Goal: Information Seeking & Learning: Check status

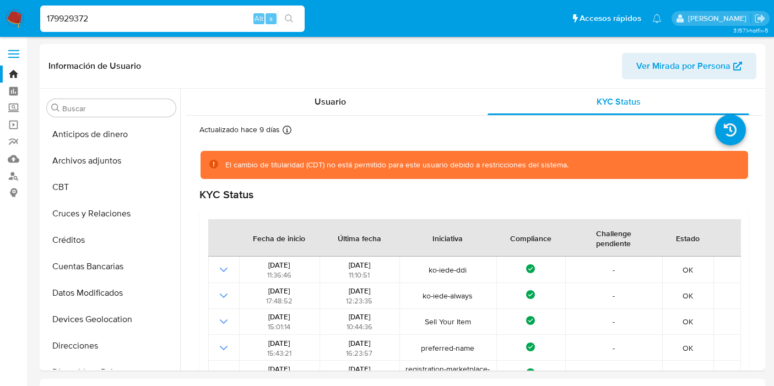
select select "10"
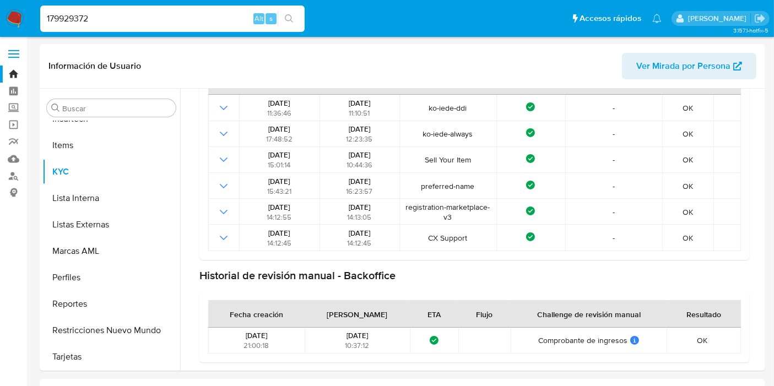
type input "179929372"
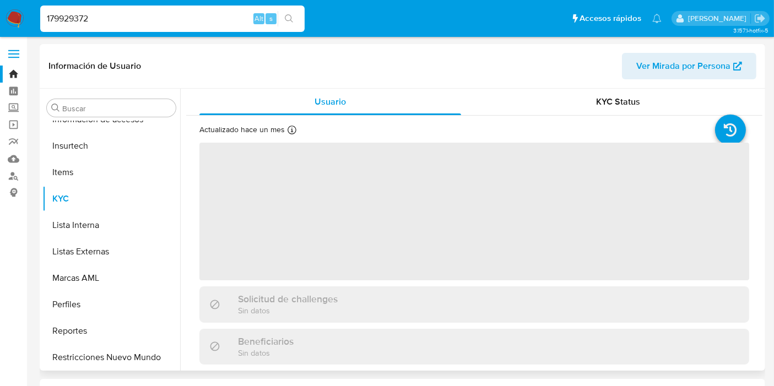
scroll to position [491, 0]
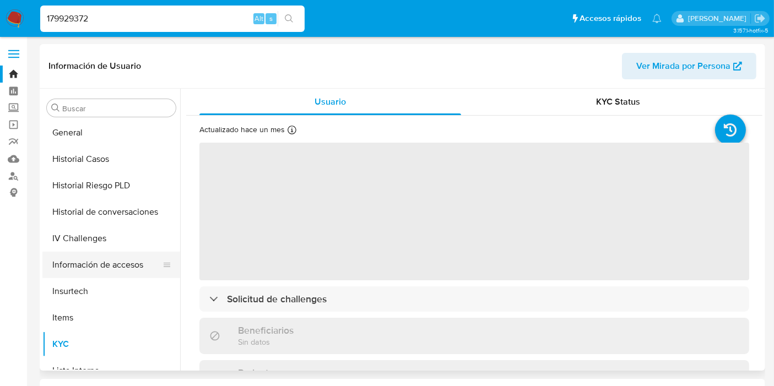
select select "10"
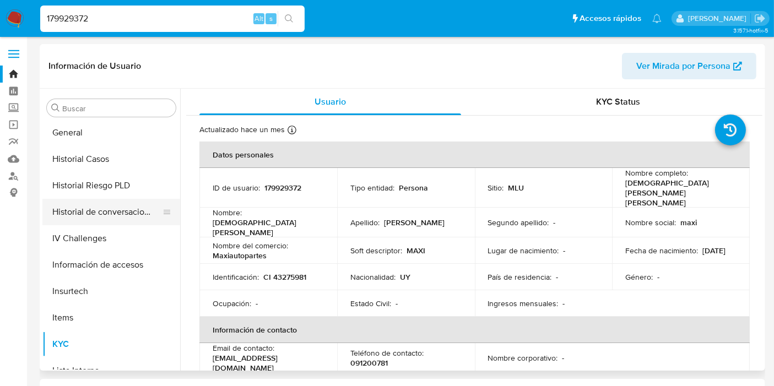
scroll to position [308, 0]
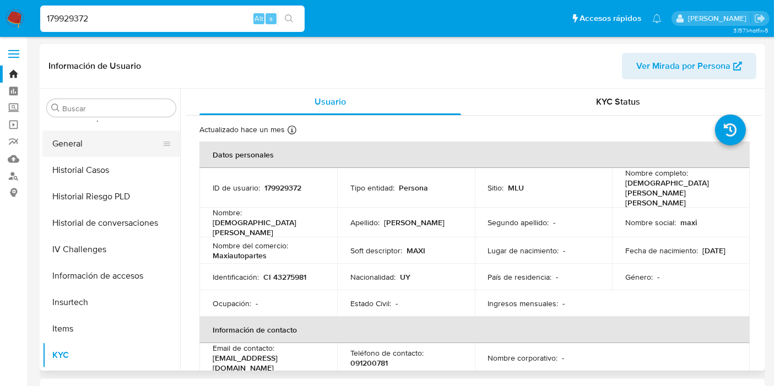
click at [89, 152] on button "General" at bounding box center [106, 144] width 129 height 26
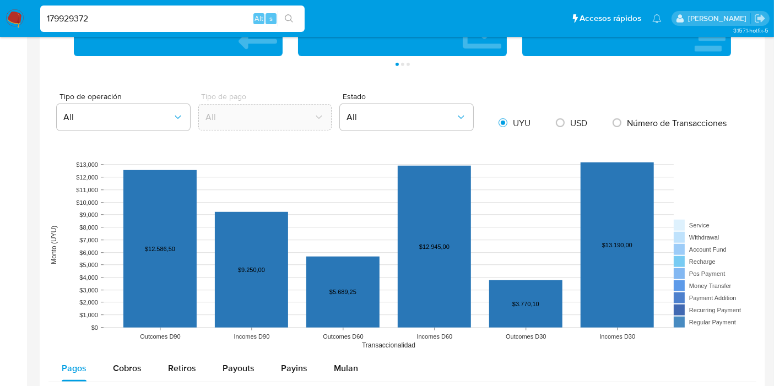
scroll to position [673, 0]
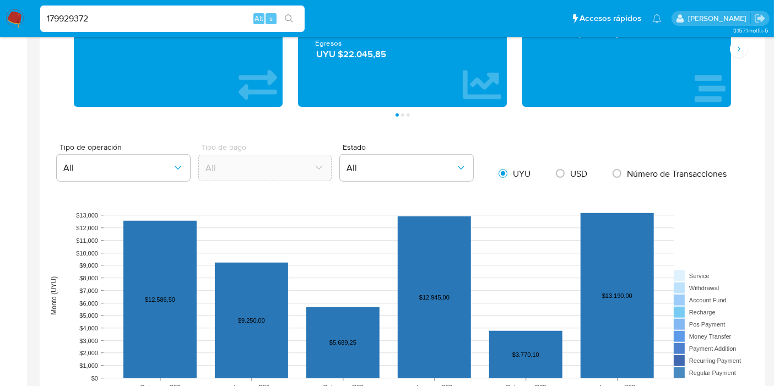
click at [69, 18] on input "179929372" at bounding box center [172, 19] width 264 height 14
click at [71, 18] on input "179929372" at bounding box center [172, 19] width 264 height 14
paste input "549373527"
type input "1549373527"
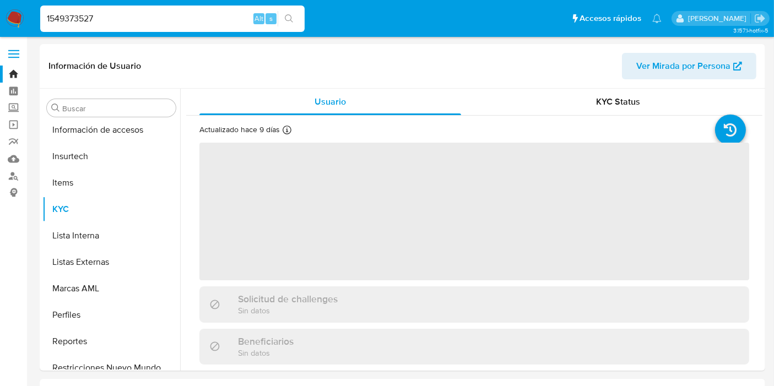
scroll to position [491, 0]
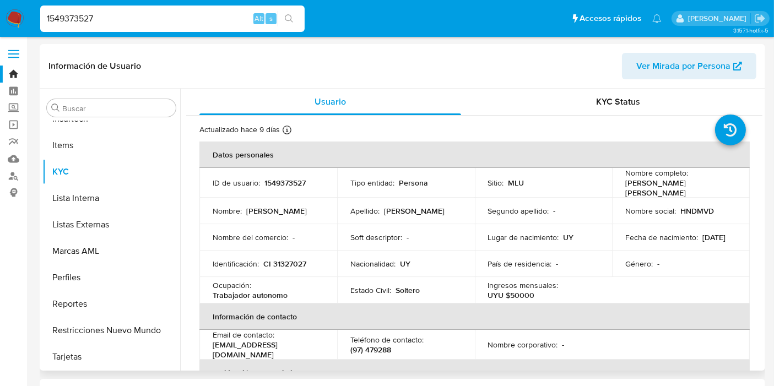
select select "10"
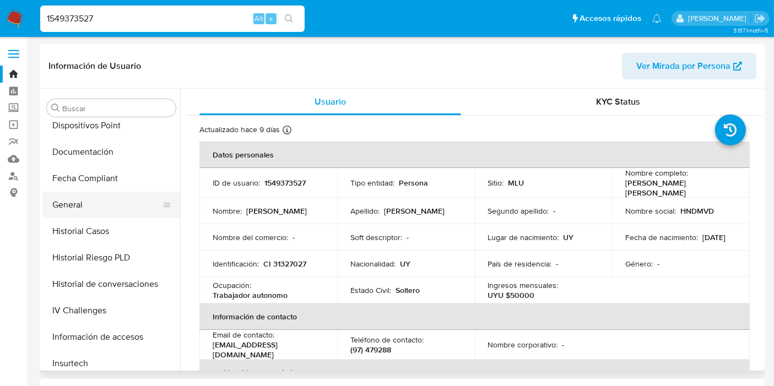
click at [86, 201] on button "General" at bounding box center [106, 205] width 129 height 26
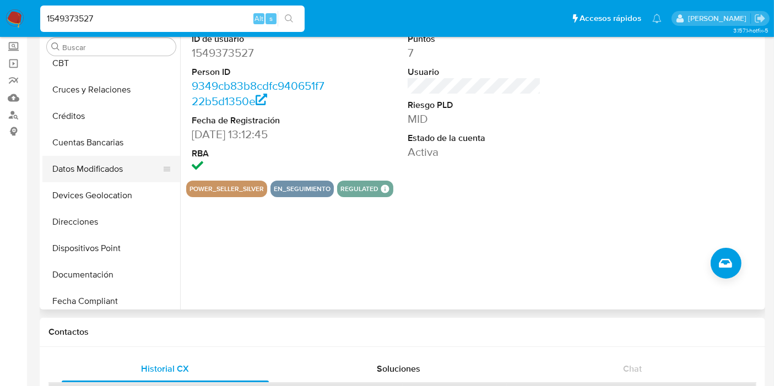
scroll to position [186, 0]
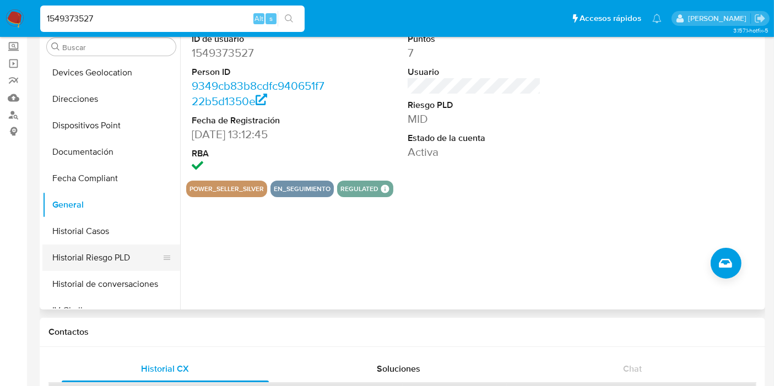
click at [96, 262] on button "Historial Riesgo PLD" at bounding box center [106, 258] width 129 height 26
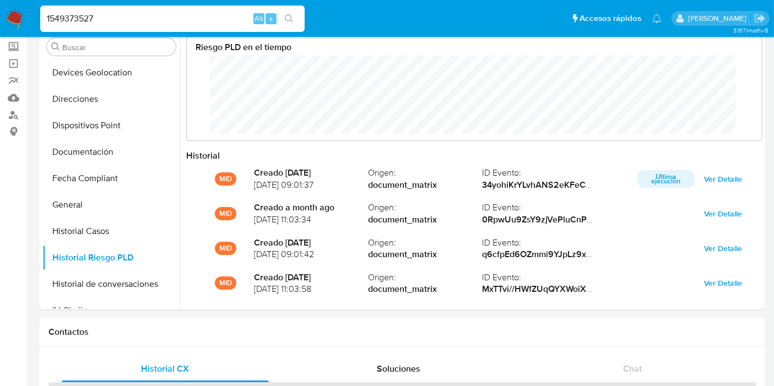
scroll to position [83, 554]
click at [98, 18] on input "1549373527" at bounding box center [172, 19] width 264 height 14
paste input "226868782"
type input "226868782"
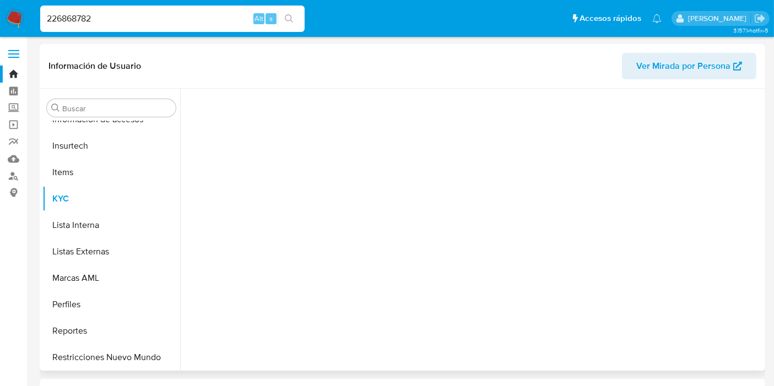
scroll to position [491, 0]
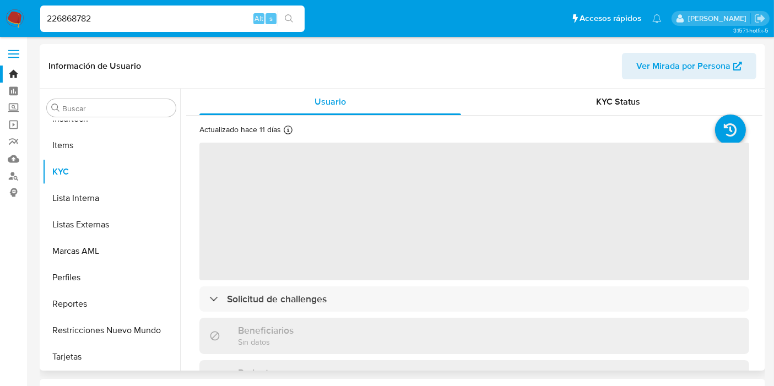
select select "10"
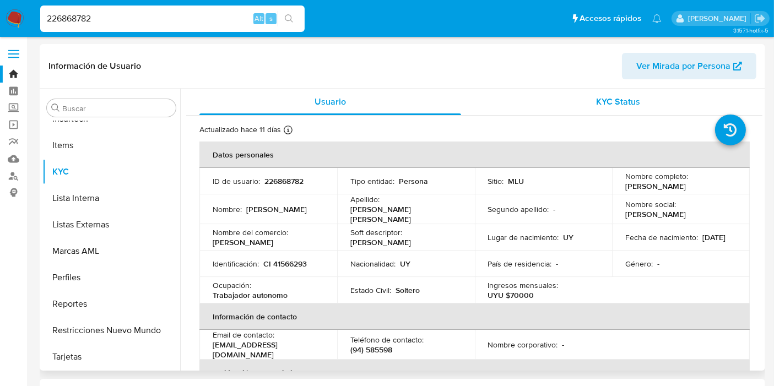
click at [597, 90] on div "KYC Status" at bounding box center [619, 102] width 262 height 26
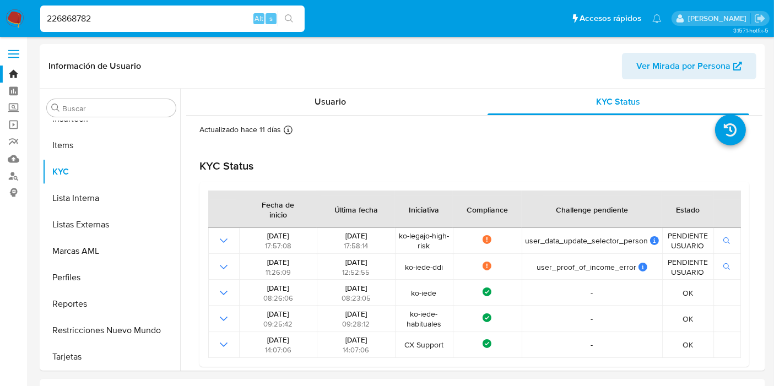
click at [64, 17] on input "226868782" at bounding box center [172, 19] width 264 height 14
paste input "82487103"
type input "82487103"
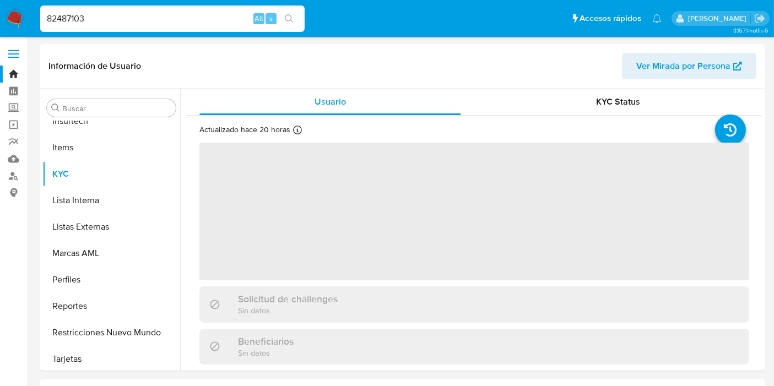
scroll to position [491, 0]
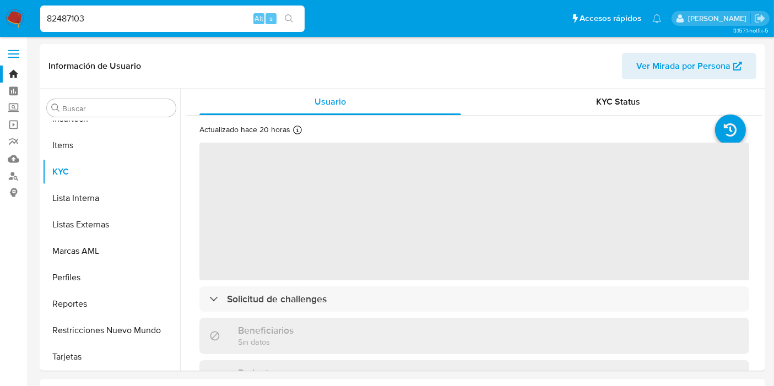
select select "10"
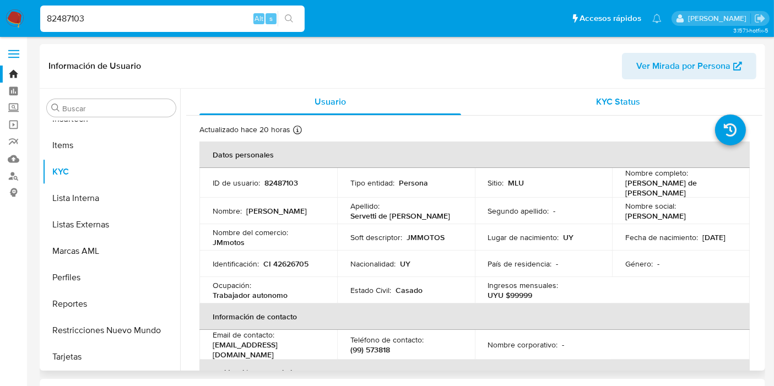
click at [602, 90] on div "KYC Status" at bounding box center [619, 102] width 262 height 26
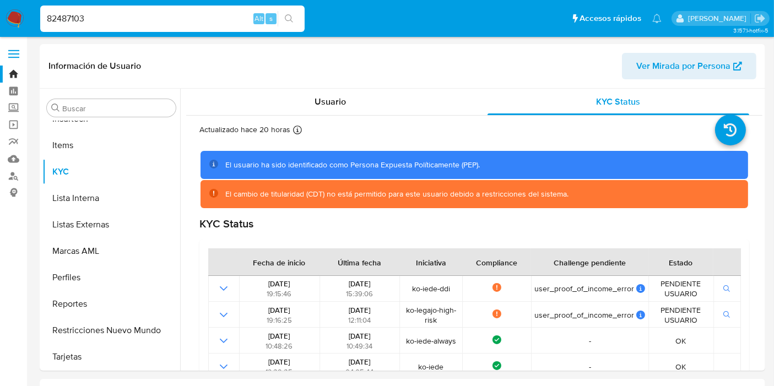
click at [119, 23] on input "82487103" at bounding box center [172, 19] width 264 height 14
paste input "1549373527"
type input "1549373527"
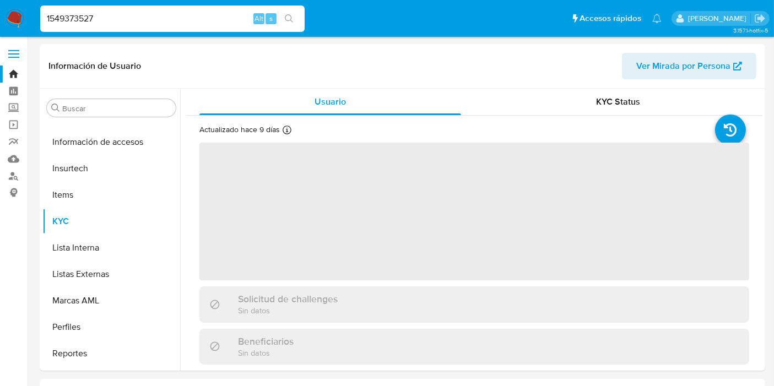
scroll to position [491, 0]
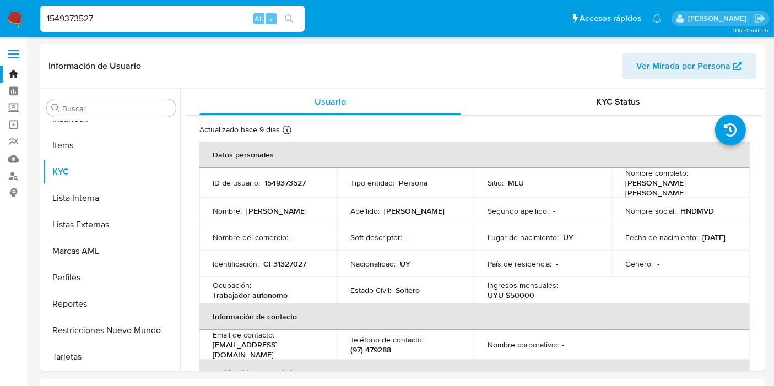
select select "10"
click at [592, 92] on div "KYC Status" at bounding box center [619, 102] width 262 height 26
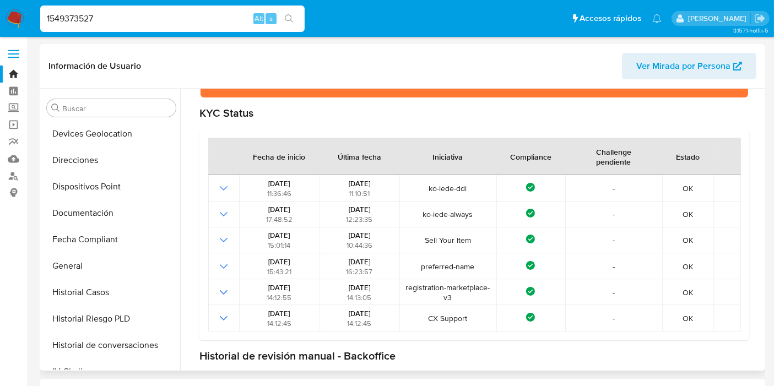
scroll to position [40, 0]
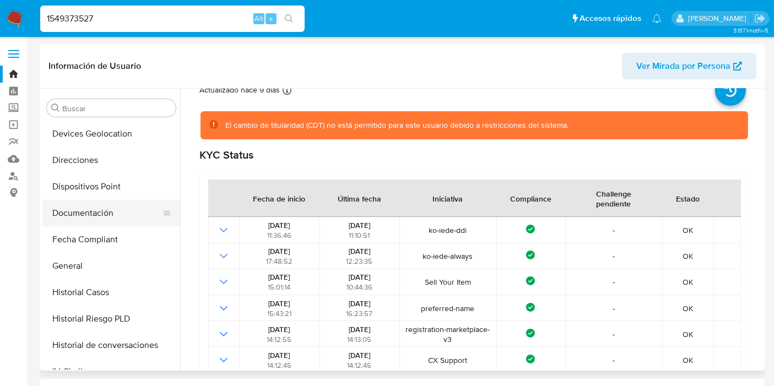
click at [101, 209] on button "Documentación" at bounding box center [106, 213] width 129 height 26
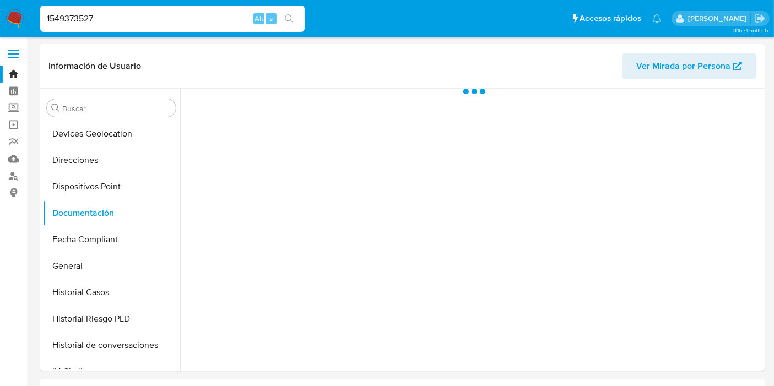
scroll to position [0, 0]
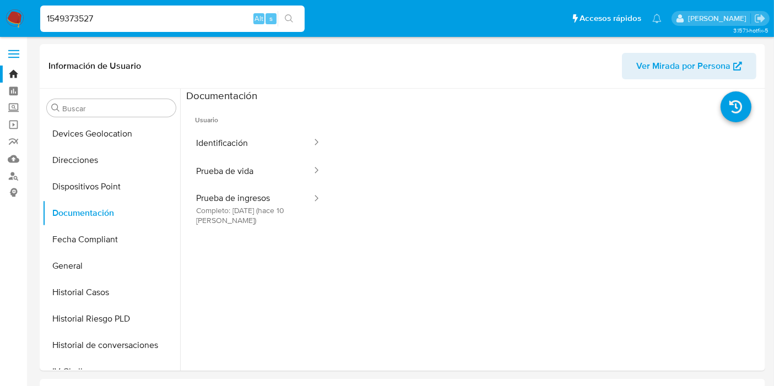
click at [82, 17] on input "1549373527" at bounding box center [172, 19] width 264 height 14
paste input "196628340"
click at [99, 17] on input "154937319662834027" at bounding box center [172, 19] width 264 height 14
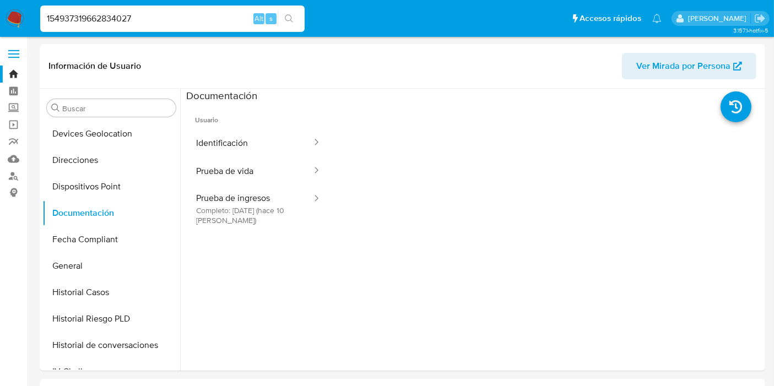
click at [99, 17] on input "154937319662834027" at bounding box center [172, 19] width 264 height 14
paste input "96628340"
type input "196628340"
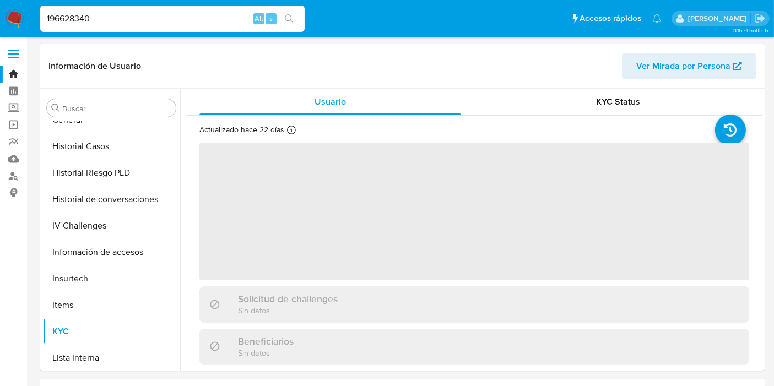
scroll to position [491, 0]
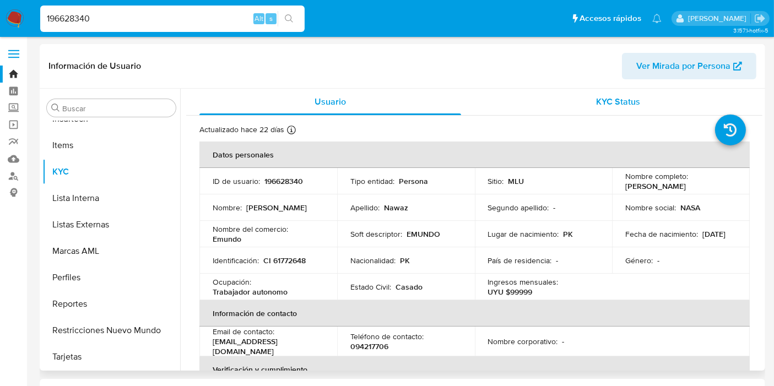
click at [582, 95] on div "KYC Status" at bounding box center [619, 102] width 262 height 26
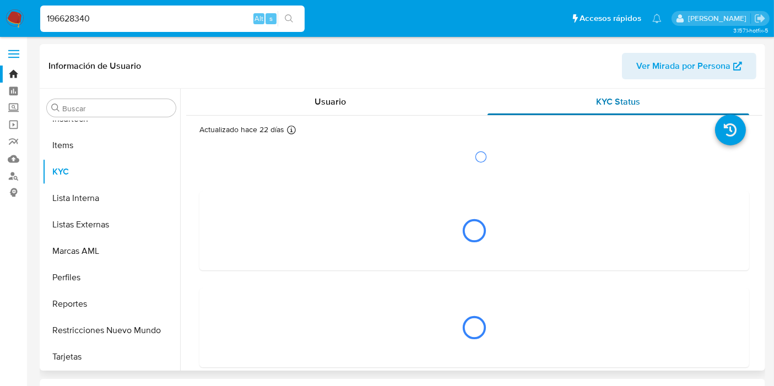
select select "10"
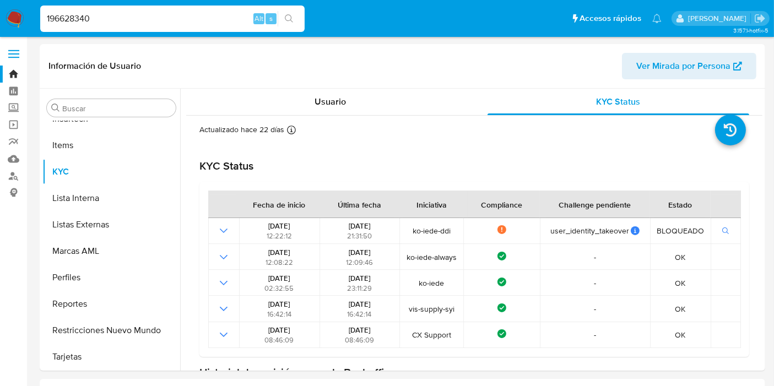
click at [94, 15] on input "196628340" at bounding box center [172, 19] width 264 height 14
paste input "4651658"
type input "46516580"
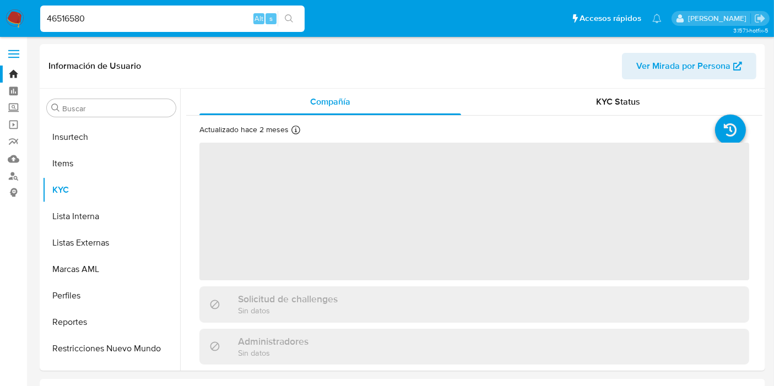
scroll to position [491, 0]
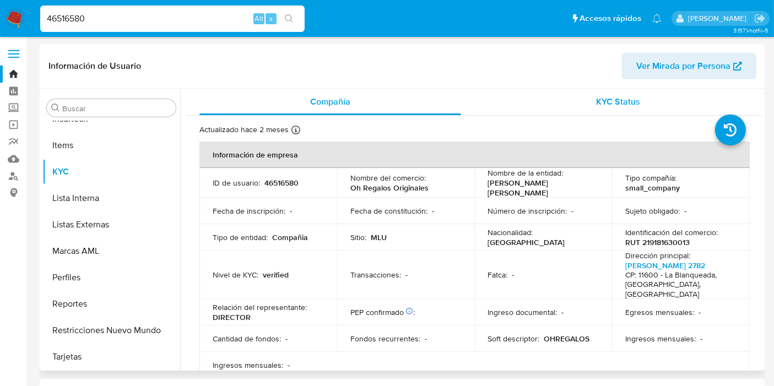
select select "10"
click at [623, 95] on span "KYC Status" at bounding box center [619, 101] width 44 height 13
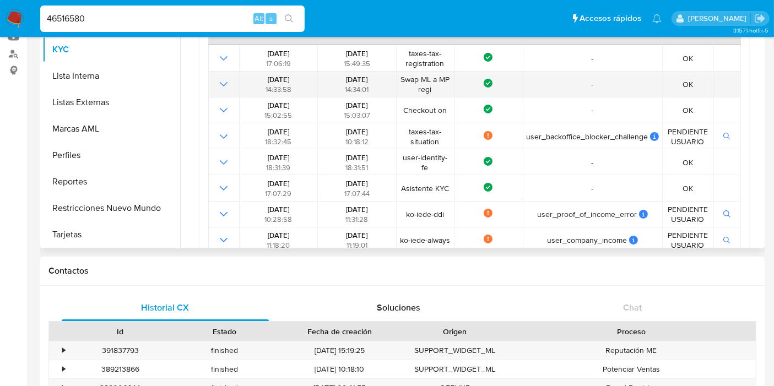
scroll to position [183, 0]
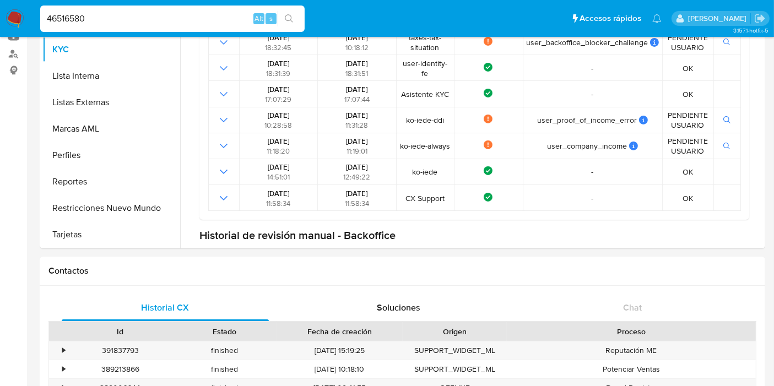
click at [85, 22] on input "46516580" at bounding box center [172, 19] width 264 height 14
paste input "310219055"
type input "310219055"
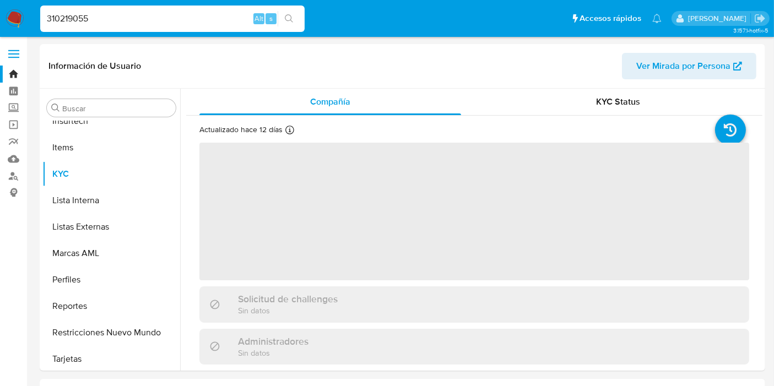
scroll to position [491, 0]
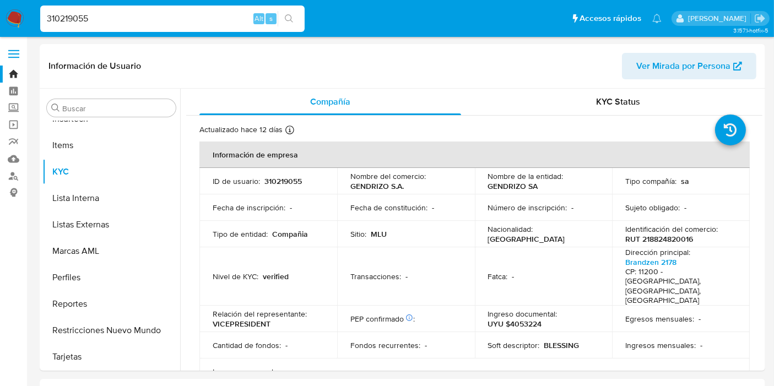
select select "10"
click at [653, 104] on div "KYC Status" at bounding box center [619, 102] width 262 height 26
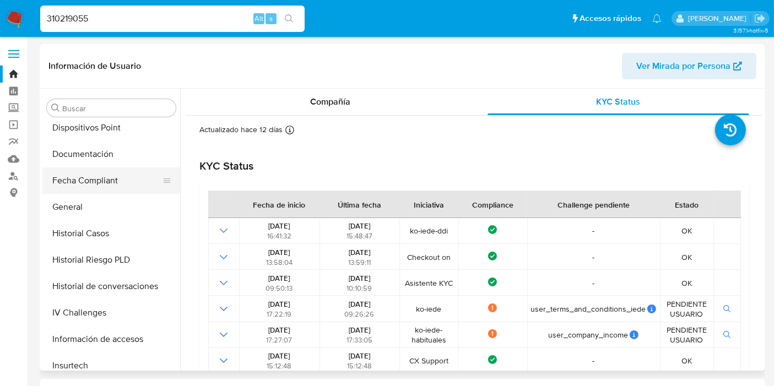
scroll to position [186, 0]
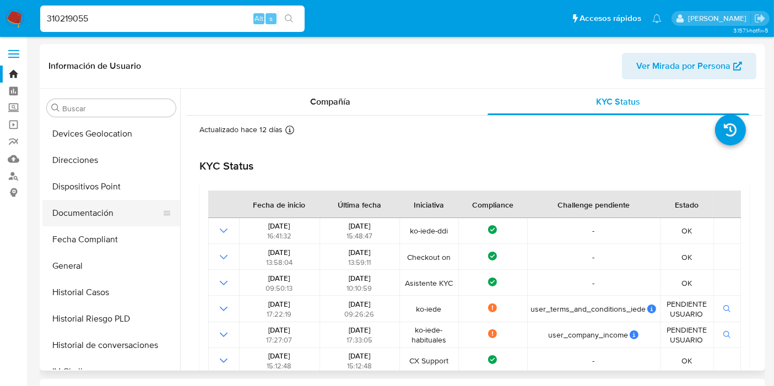
click at [98, 212] on button "Documentación" at bounding box center [106, 213] width 129 height 26
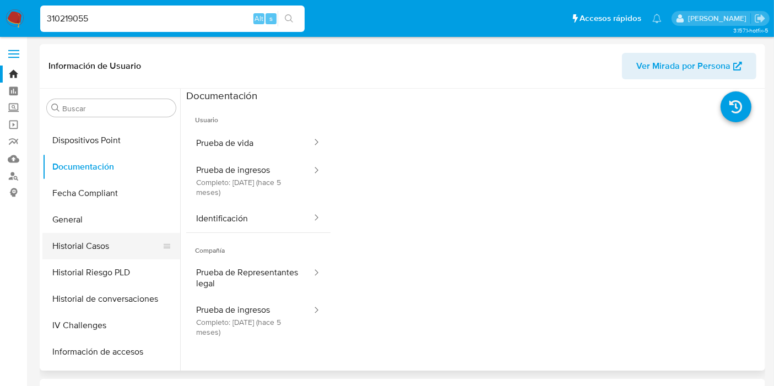
scroll to position [430, 0]
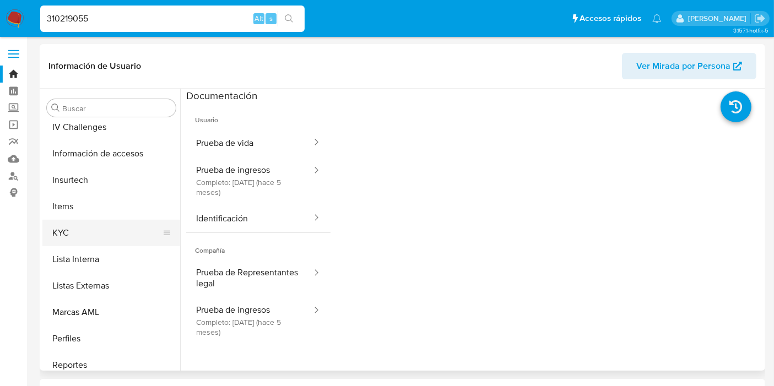
click at [93, 229] on button "KYC" at bounding box center [106, 233] width 129 height 26
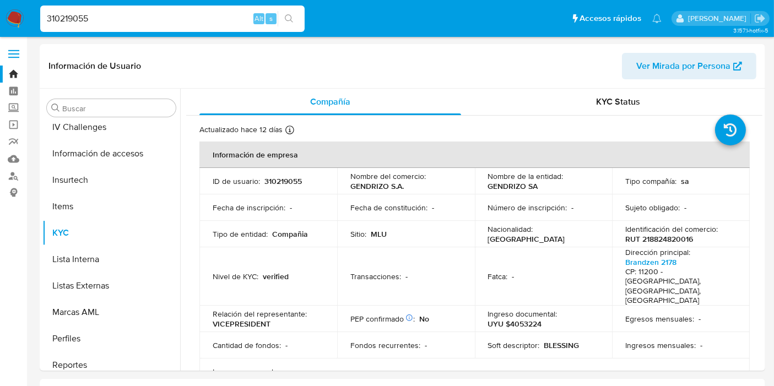
click at [104, 21] on input "310219055" at bounding box center [172, 19] width 264 height 14
paste input "618240366"
type input "618240366"
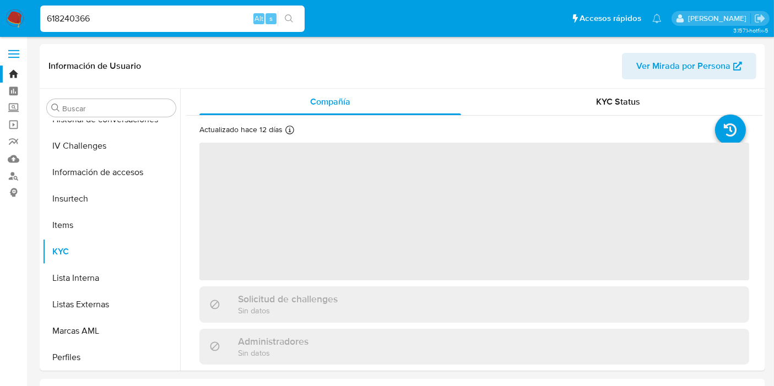
scroll to position [491, 0]
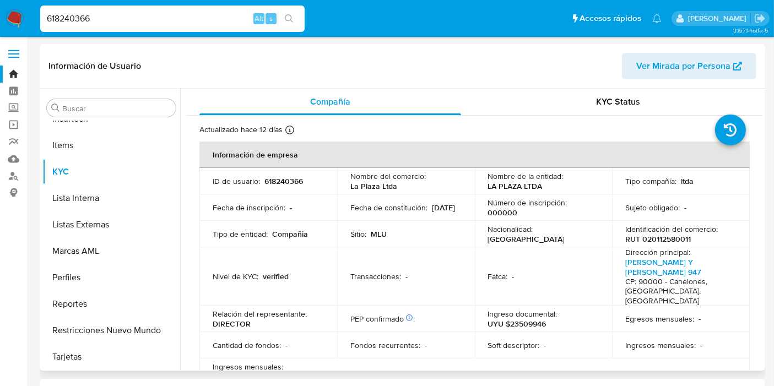
select select "10"
click at [566, 104] on div "KYC Status" at bounding box center [619, 102] width 262 height 26
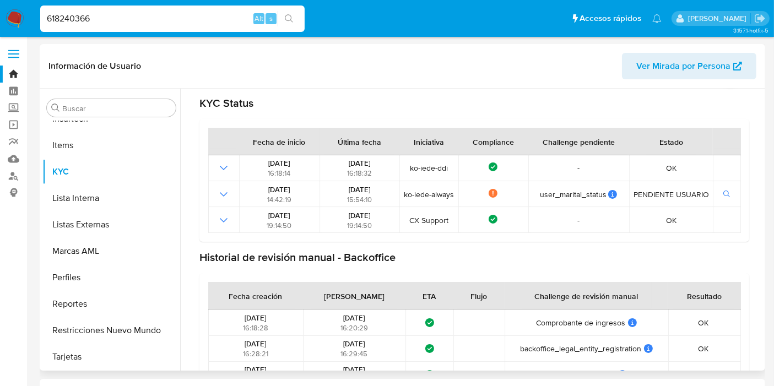
scroll to position [98, 0]
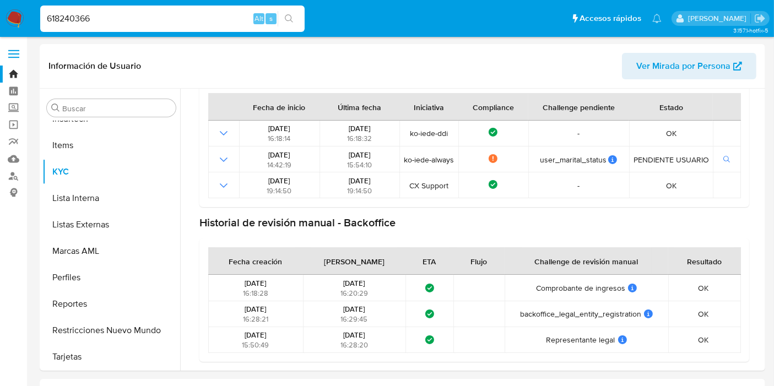
click at [86, 15] on input "618240366" at bounding box center [172, 19] width 264 height 14
paste input "101192121"
type input "101192121"
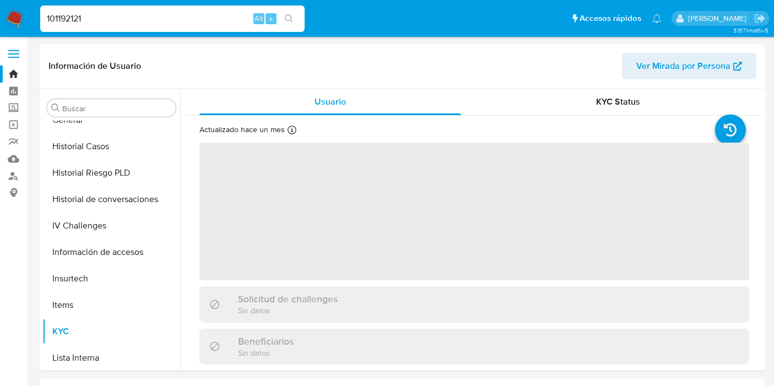
scroll to position [491, 0]
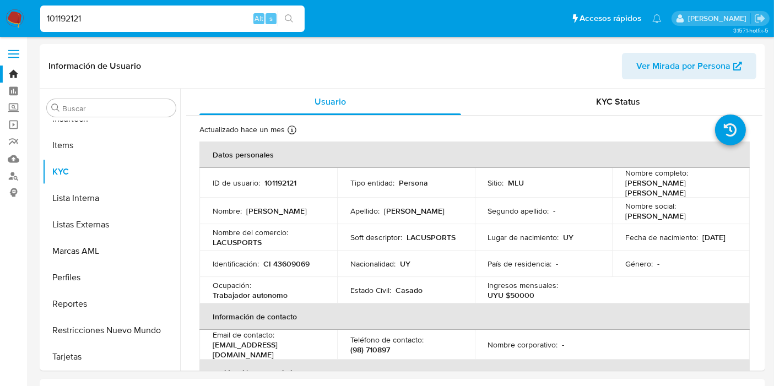
select select "10"
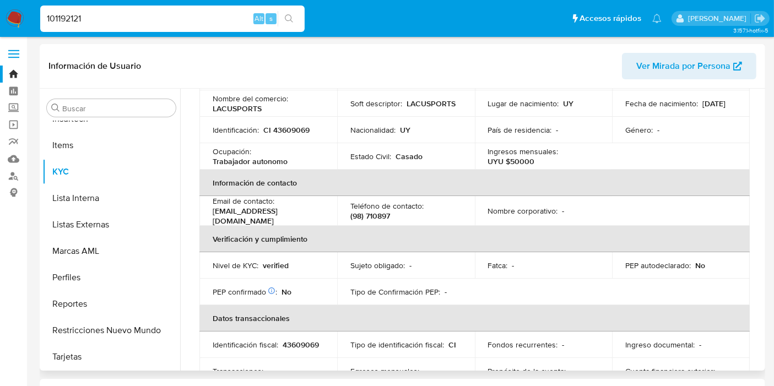
scroll to position [12, 0]
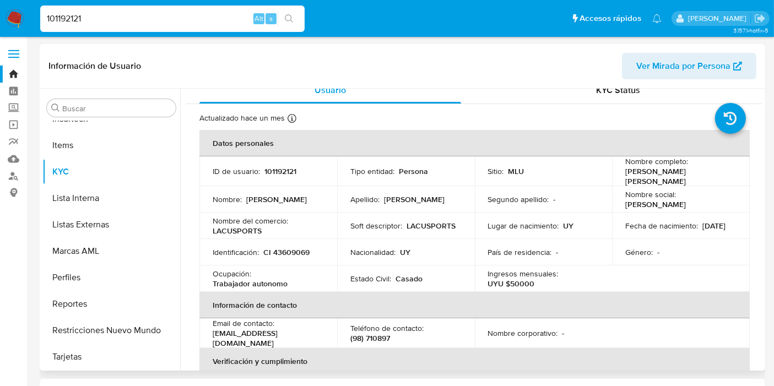
drag, startPoint x: 593, startPoint y: 164, endPoint x: 362, endPoint y: 180, distance: 230.8
click at [293, 216] on div "Nombre del comercio : LACUSPORTS" at bounding box center [268, 226] width 111 height 20
click at [566, 116] on div "Actualizado hace un mes Creado: [DATE] 15:16:26 Actualizado: [DATE] 10:55:56" at bounding box center [460, 120] width 522 height 14
click at [591, 96] on div "KYC Status" at bounding box center [619, 90] width 262 height 26
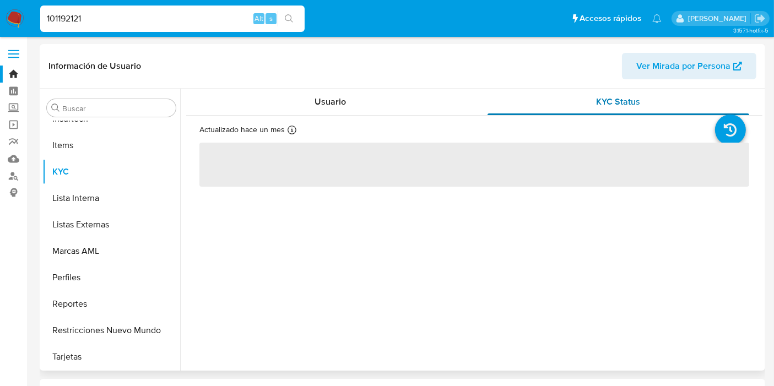
scroll to position [0, 0]
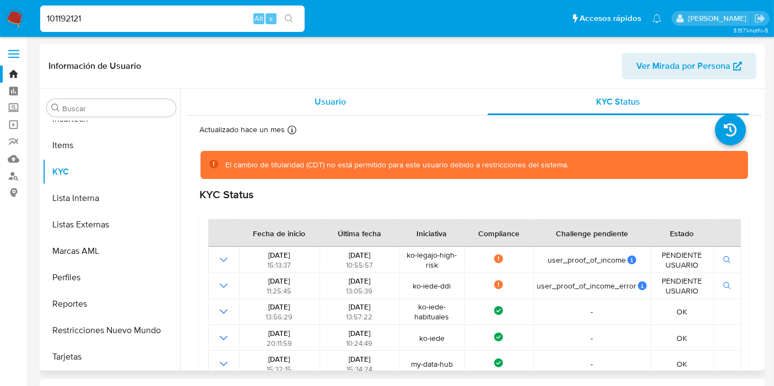
click at [365, 105] on div "Usuario" at bounding box center [330, 102] width 262 height 26
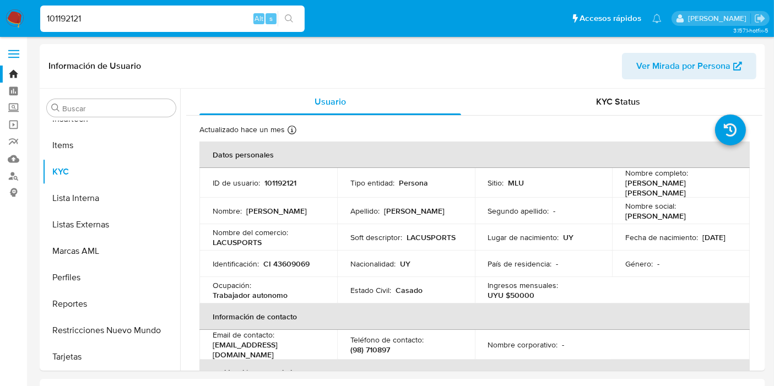
click at [73, 18] on input "101192121" at bounding box center [172, 19] width 264 height 14
paste input "468324792"
type input "468324792"
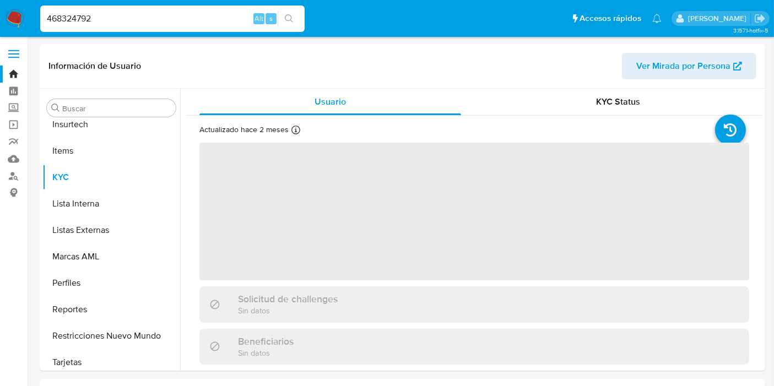
scroll to position [491, 0]
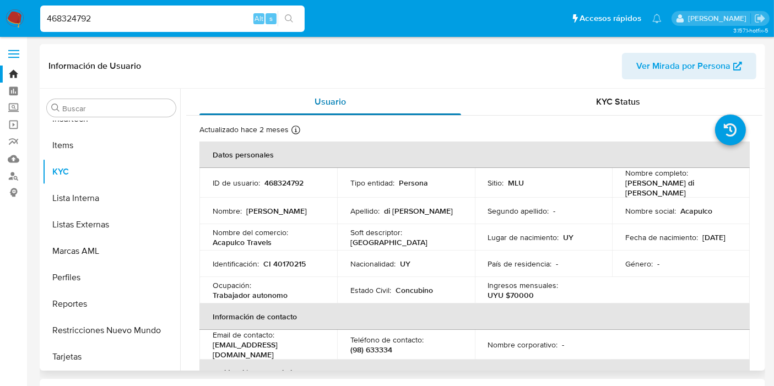
select select "10"
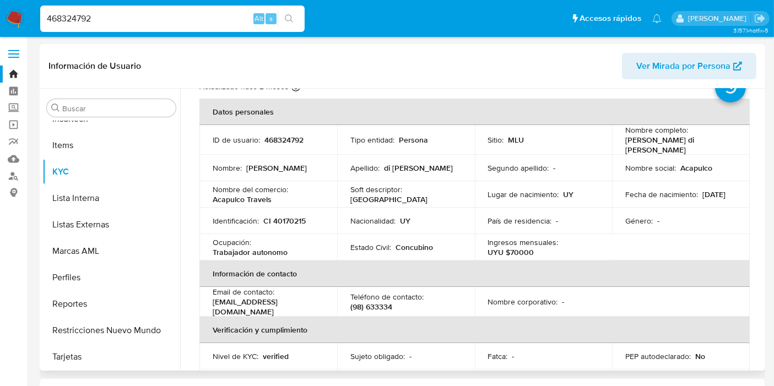
scroll to position [0, 0]
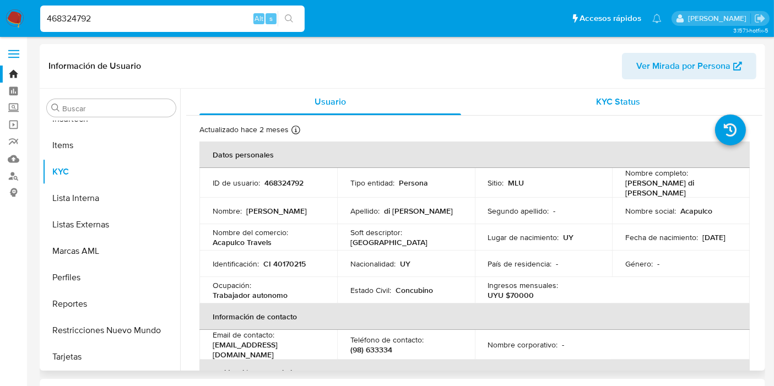
click at [621, 97] on span "KYC Status" at bounding box center [619, 101] width 44 height 13
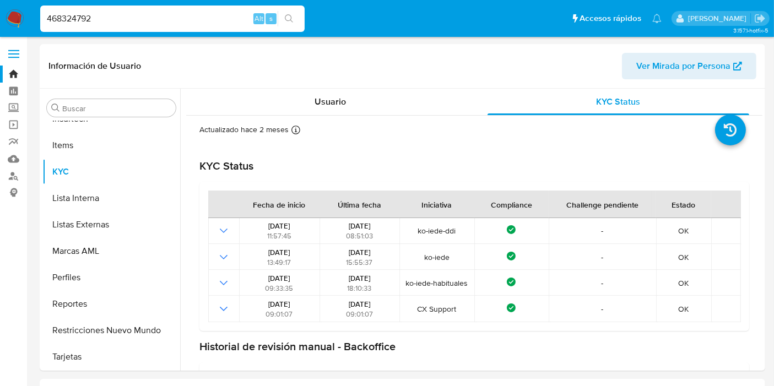
click at [84, 15] on input "468324792" at bounding box center [172, 19] width 264 height 14
paste input "8163074"
type input "8163074"
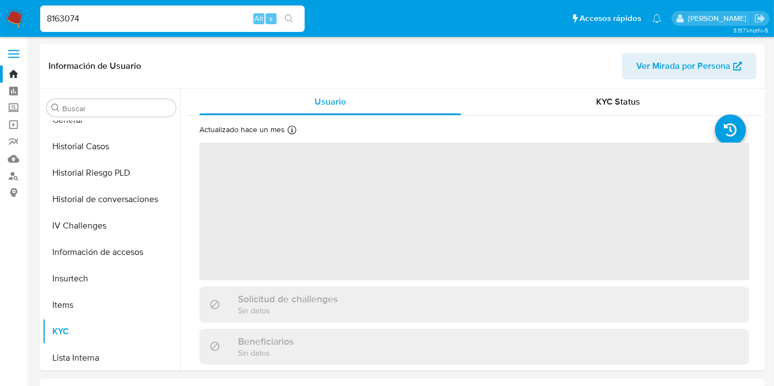
scroll to position [491, 0]
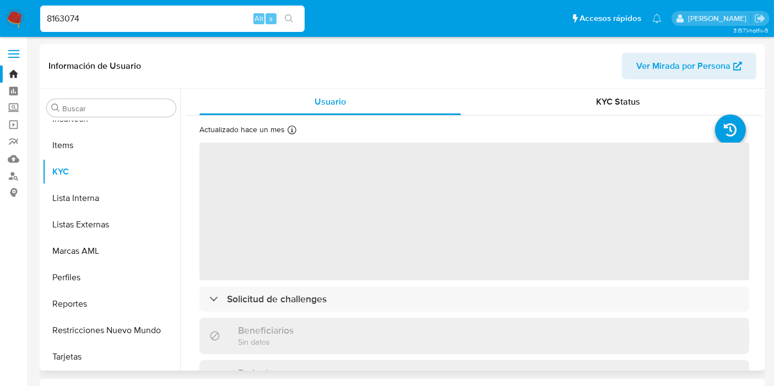
select select "10"
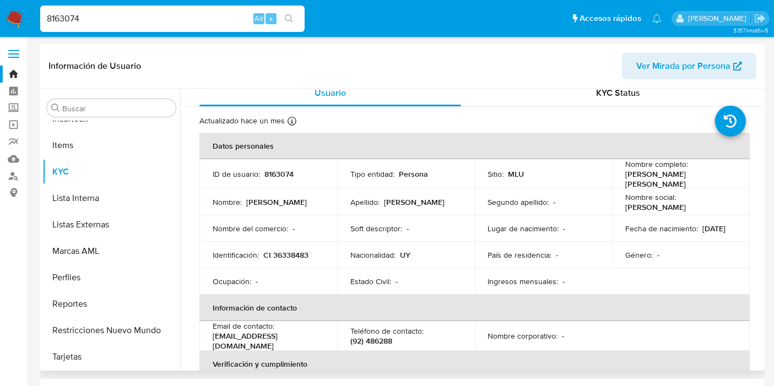
scroll to position [0, 0]
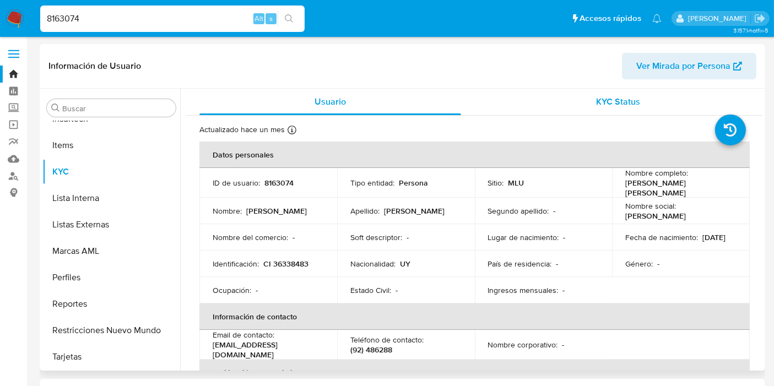
click at [597, 102] on span "KYC Status" at bounding box center [619, 101] width 44 height 13
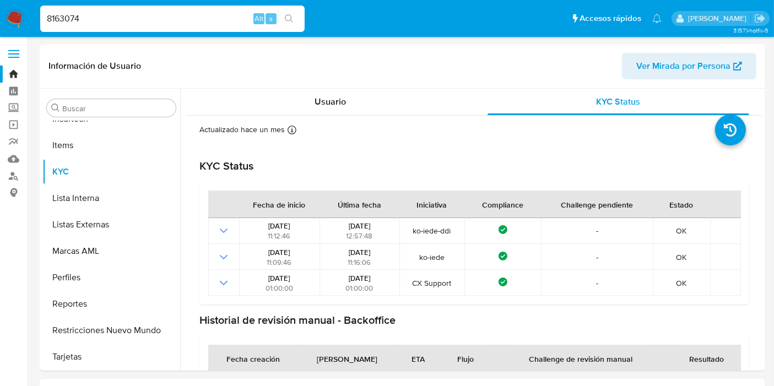
click at [89, 21] on input "8163074" at bounding box center [172, 19] width 264 height 14
paste input "30585261"
type input "830585261"
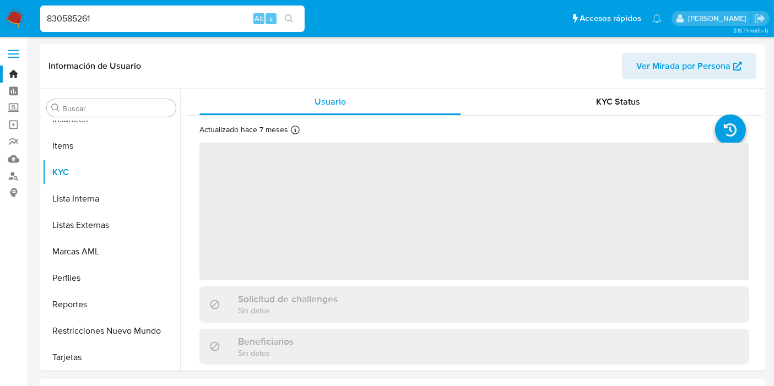
scroll to position [491, 0]
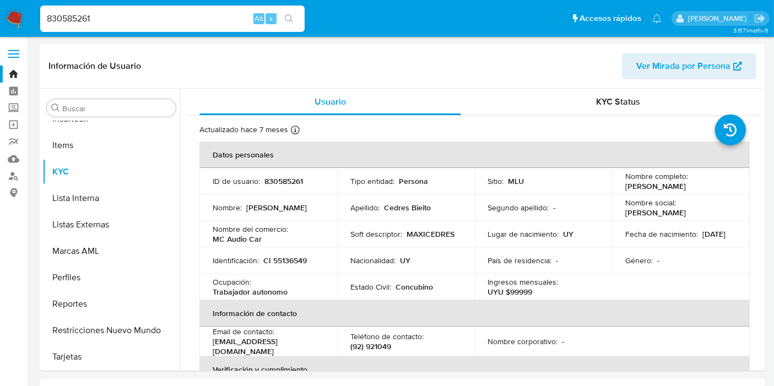
select select "10"
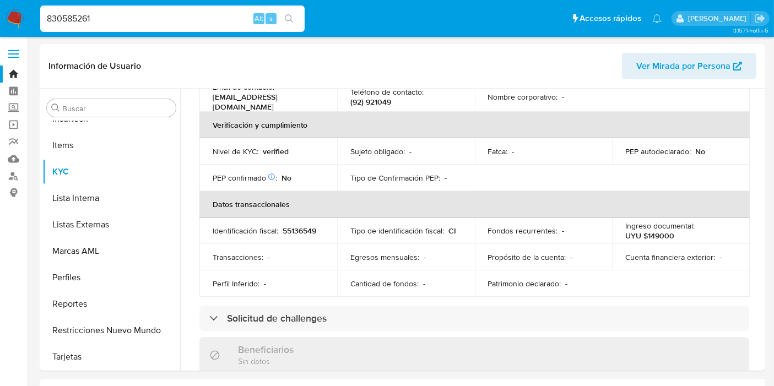
click at [102, 9] on div "830585261 Alt s" at bounding box center [172, 19] width 264 height 26
click at [103, 17] on input "830585261" at bounding box center [172, 19] width 264 height 14
paste input "266289054"
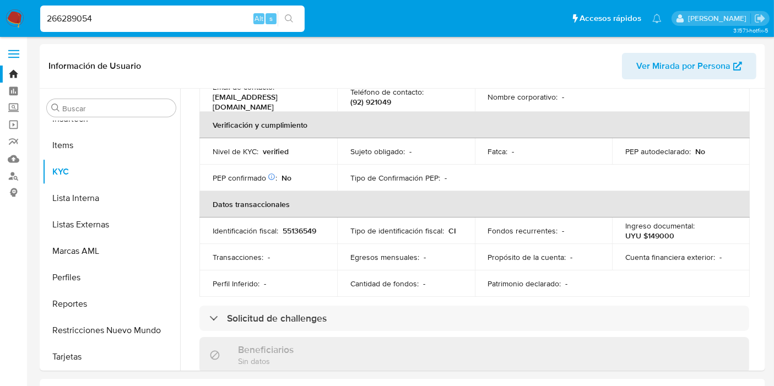
type input "266289054"
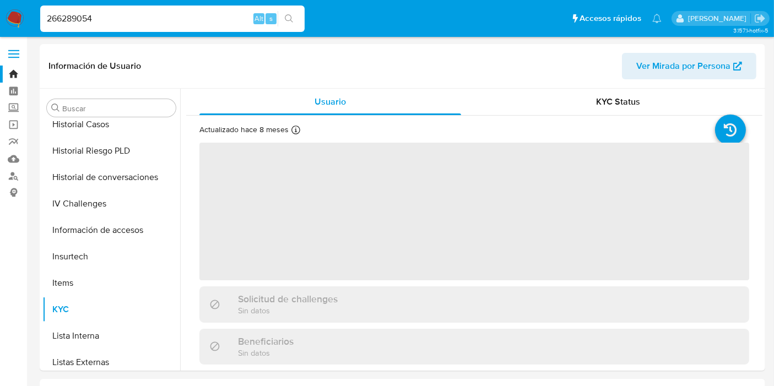
scroll to position [491, 0]
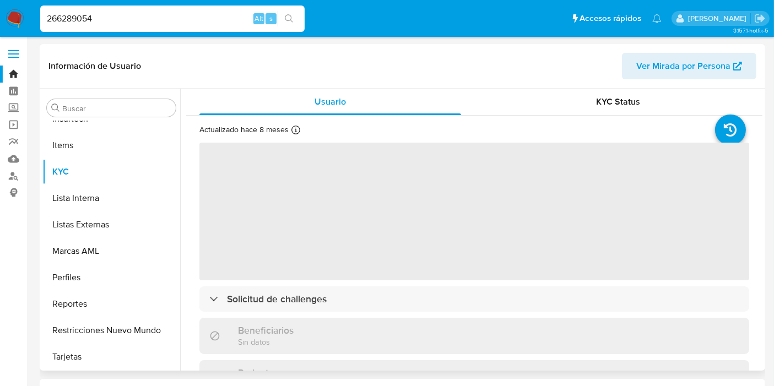
click at [606, 108] on div "KYC Status" at bounding box center [619, 102] width 262 height 26
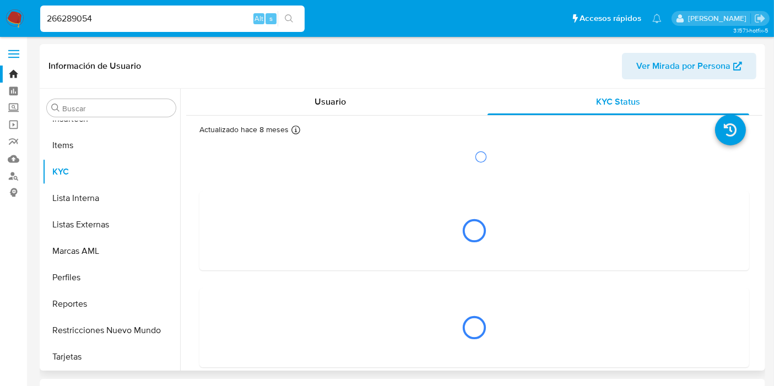
select select "10"
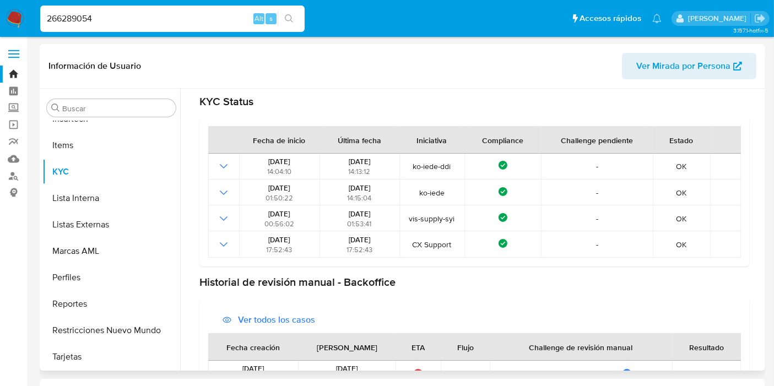
scroll to position [0, 0]
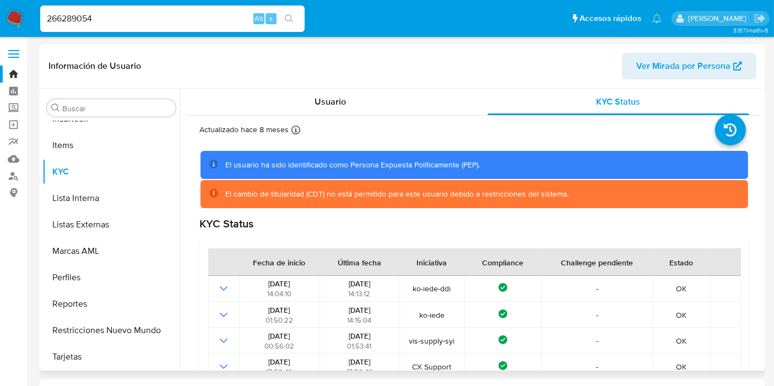
drag, startPoint x: 320, startPoint y: 131, endPoint x: 318, endPoint y: 122, distance: 8.3
click at [320, 129] on div "Actualizado hace 8 meses Creado: [DATE] 14:23:43 Actualizado: [DATE] 08:14:14" at bounding box center [266, 132] width 134 height 14
click at [326, 102] on span "Usuario" at bounding box center [330, 101] width 31 height 13
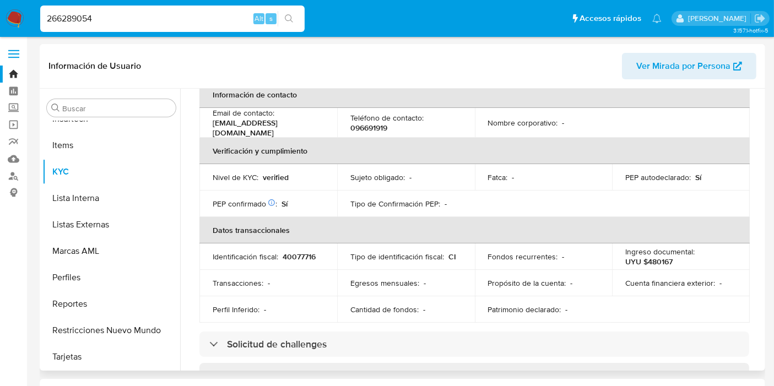
scroll to position [306, 0]
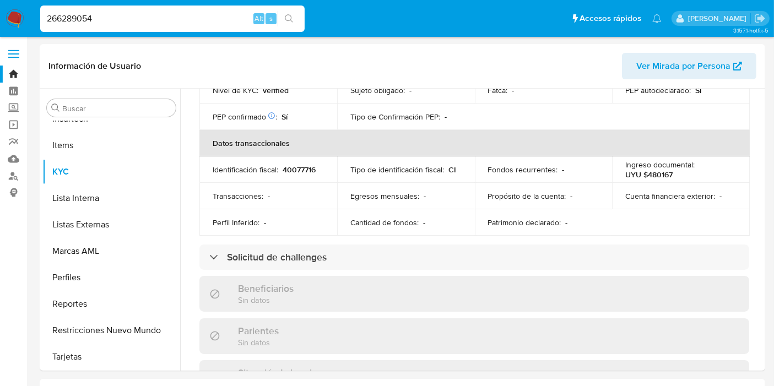
click at [65, 23] on input "266289054" at bounding box center [172, 19] width 264 height 14
paste input "1549373527"
type input "1549373527"
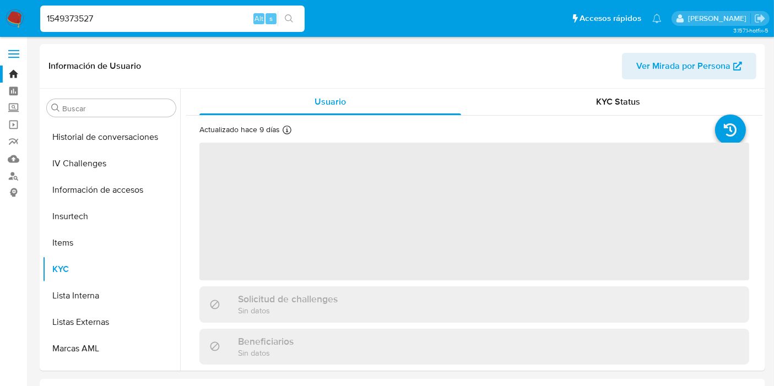
scroll to position [491, 0]
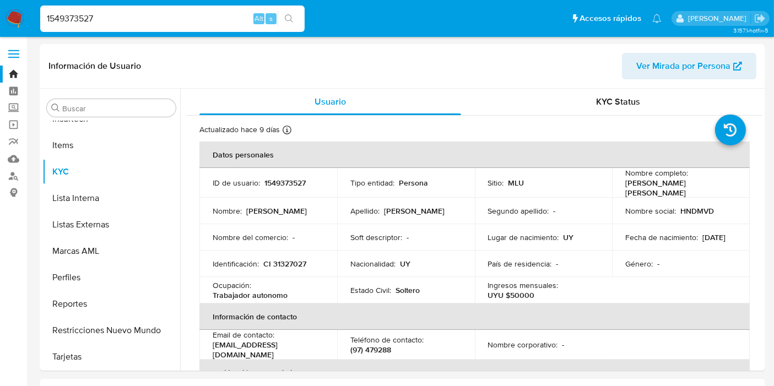
select select "10"
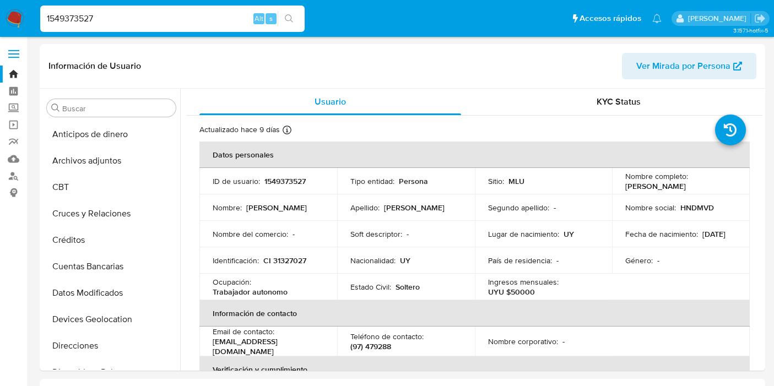
select select "10"
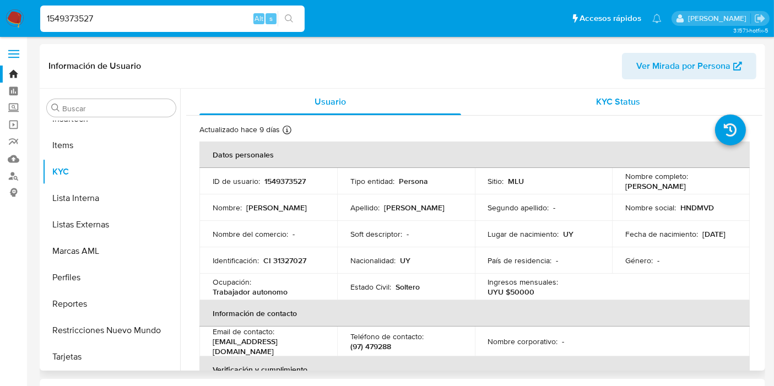
click at [585, 94] on div "KYC Status" at bounding box center [619, 102] width 262 height 26
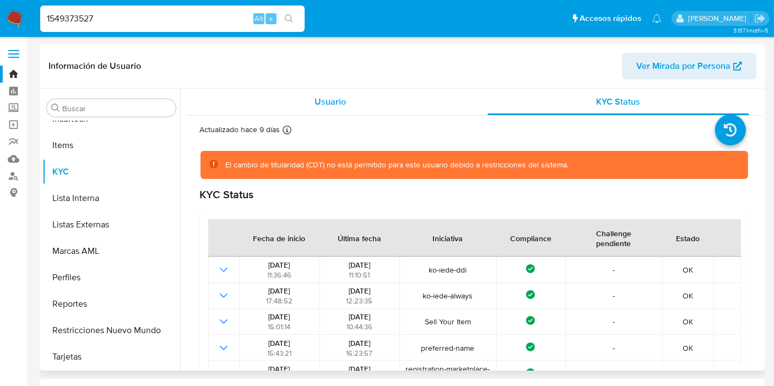
scroll to position [162, 0]
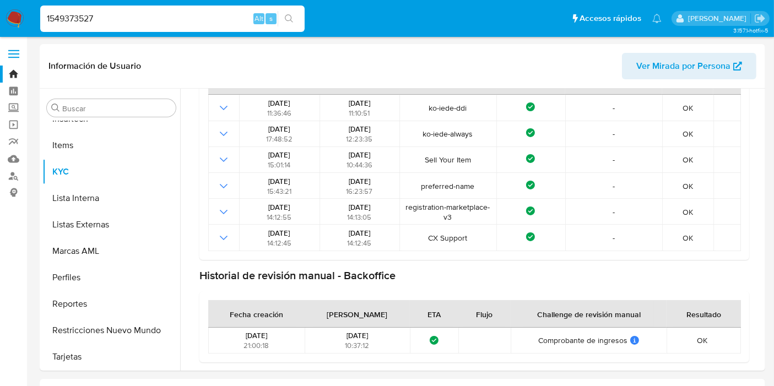
click at [59, 18] on input "1549373527" at bounding box center [172, 19] width 264 height 14
paste input "688316325"
type input "688316325"
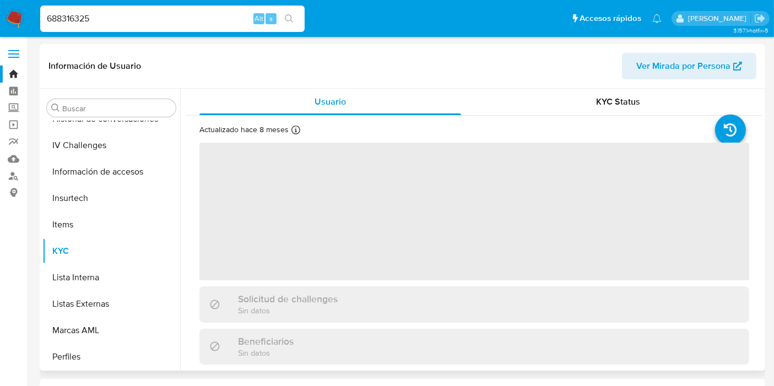
scroll to position [491, 0]
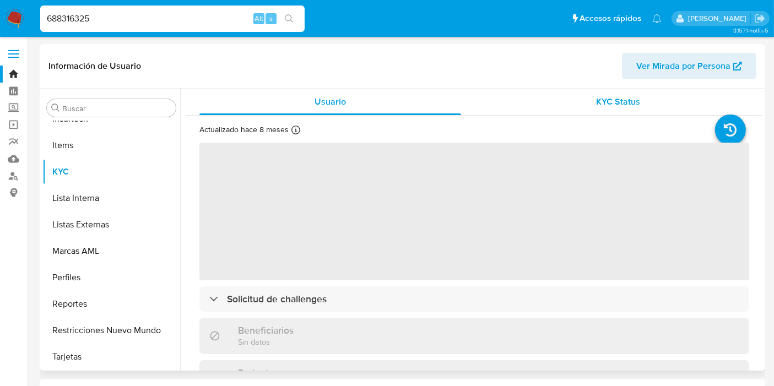
click at [581, 100] on div "KYC Status" at bounding box center [619, 102] width 262 height 26
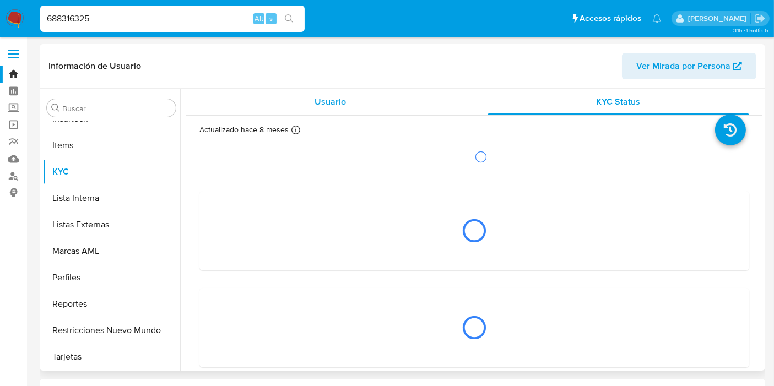
click at [370, 106] on div "Usuario" at bounding box center [330, 102] width 262 height 26
select select "10"
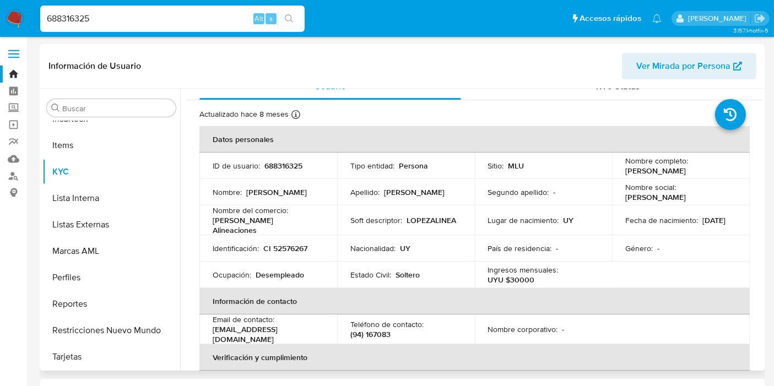
scroll to position [0, 0]
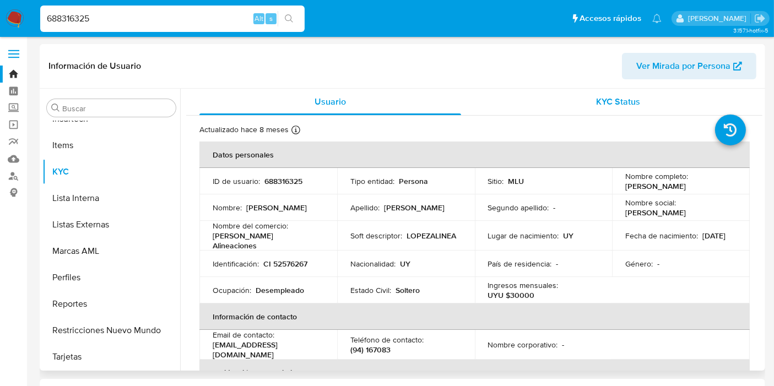
click at [598, 100] on span "KYC Status" at bounding box center [619, 101] width 44 height 13
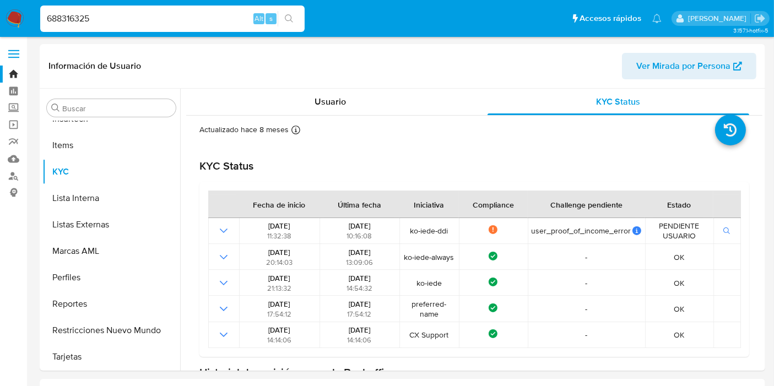
click at [140, 21] on input "688316325" at bounding box center [172, 19] width 264 height 14
paste input "226868782"
type input "226868782"
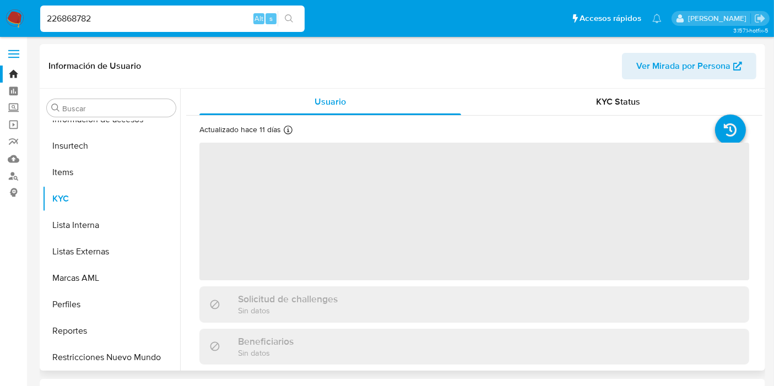
scroll to position [491, 0]
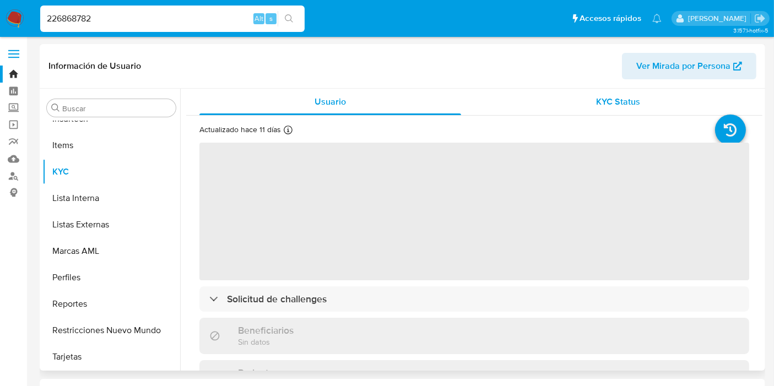
click at [587, 99] on div "KYC Status" at bounding box center [619, 102] width 262 height 26
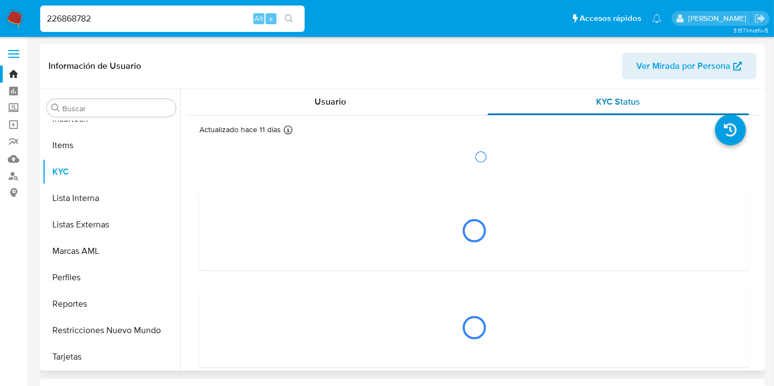
select select "10"
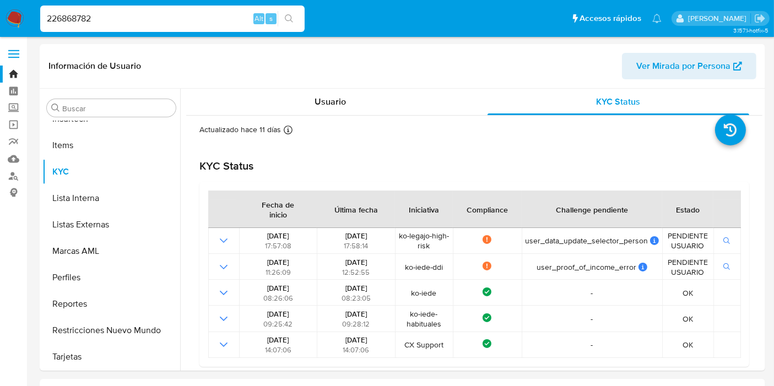
click at [84, 20] on input "226868782" at bounding box center [172, 19] width 264 height 14
paste input "1963926529"
type input "1963926529"
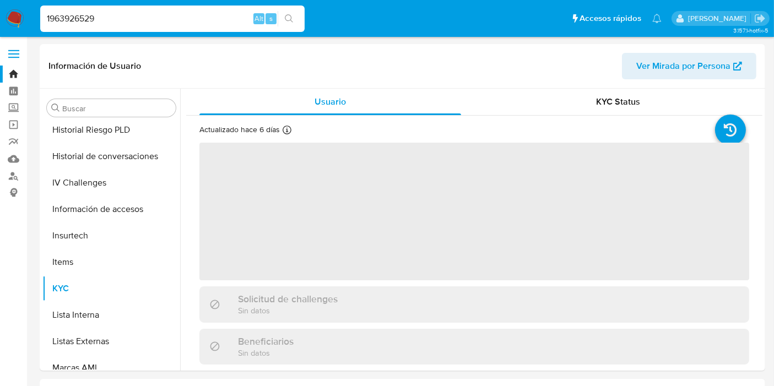
scroll to position [491, 0]
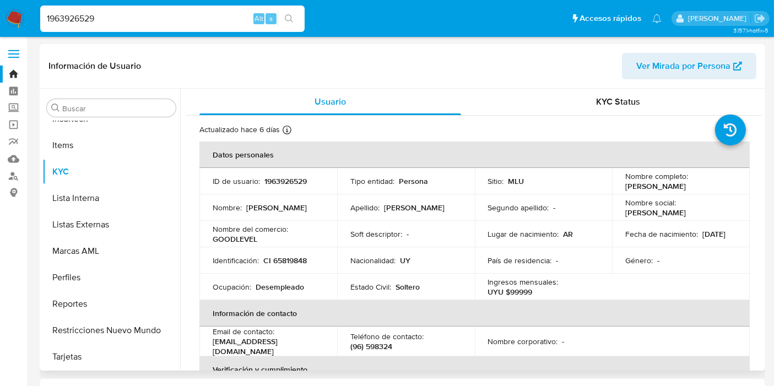
select select "10"
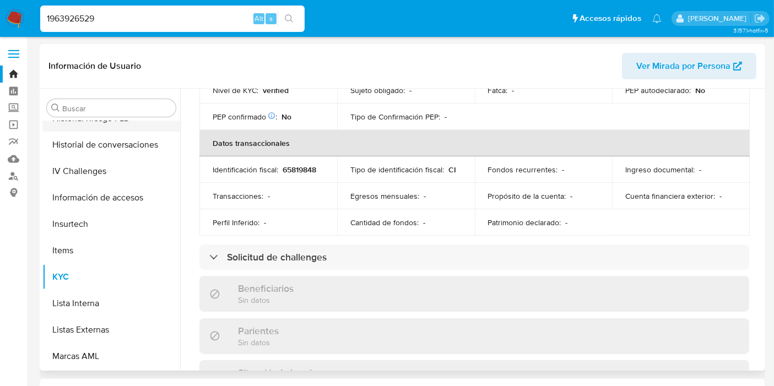
scroll to position [308, 0]
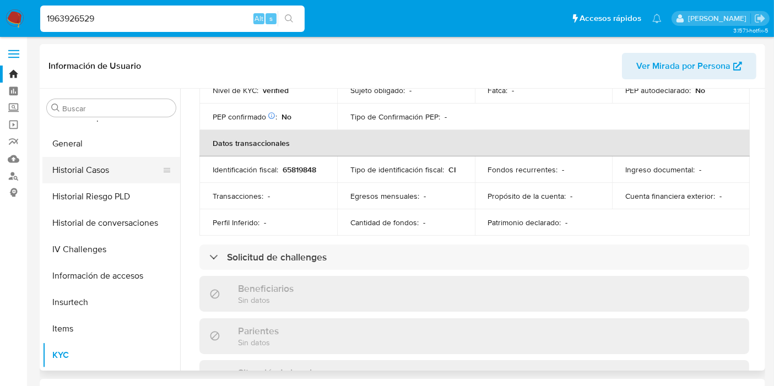
click at [96, 169] on button "Historial Casos" at bounding box center [106, 170] width 129 height 26
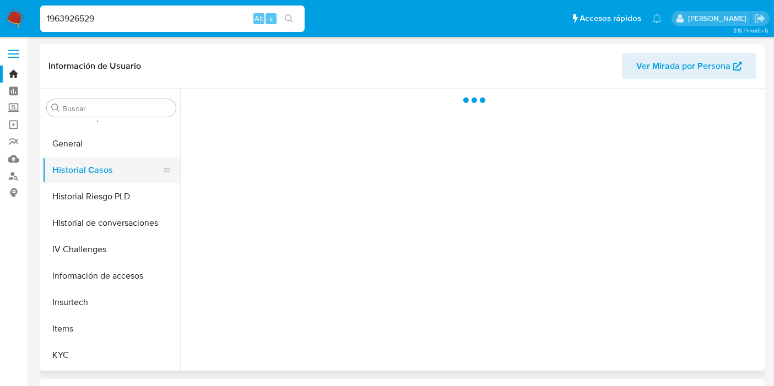
scroll to position [0, 0]
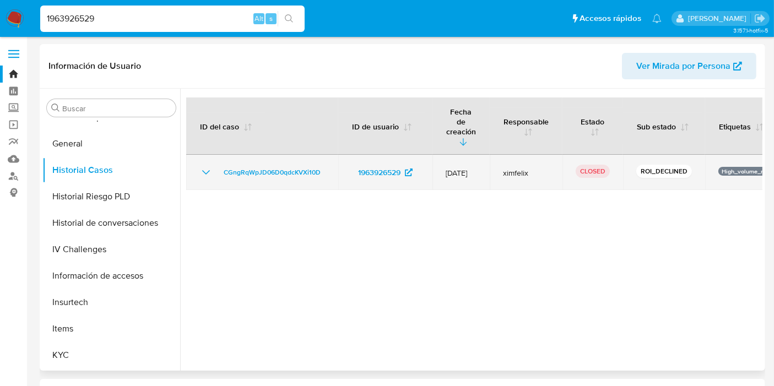
click at [200, 166] on icon "Mostrar/Ocultar" at bounding box center [205, 172] width 13 height 13
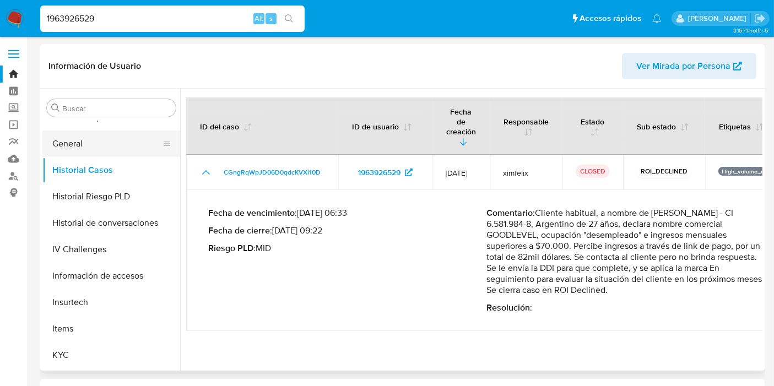
click at [63, 136] on button "General" at bounding box center [106, 144] width 129 height 26
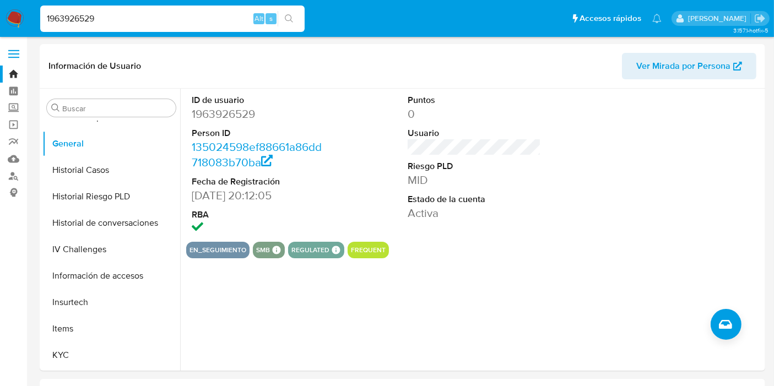
click at [124, 13] on input "1963926529" at bounding box center [172, 19] width 264 height 14
paste input "152171523"
type input "1152171523"
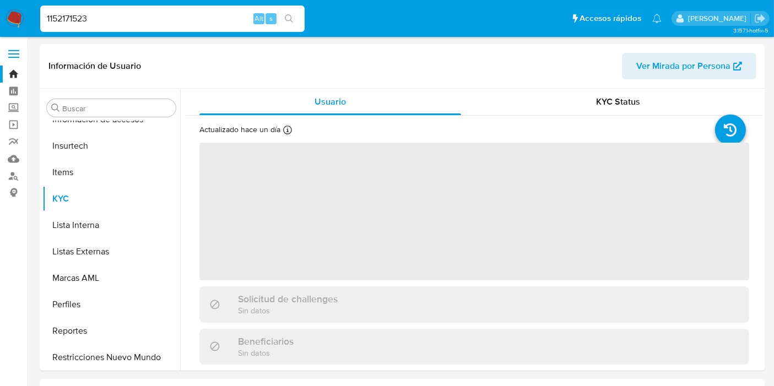
scroll to position [491, 0]
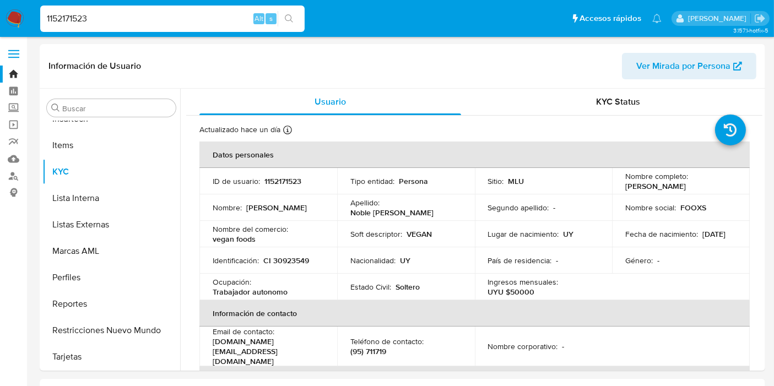
select select "10"
click at [599, 107] on span "KYC Status" at bounding box center [619, 101] width 44 height 13
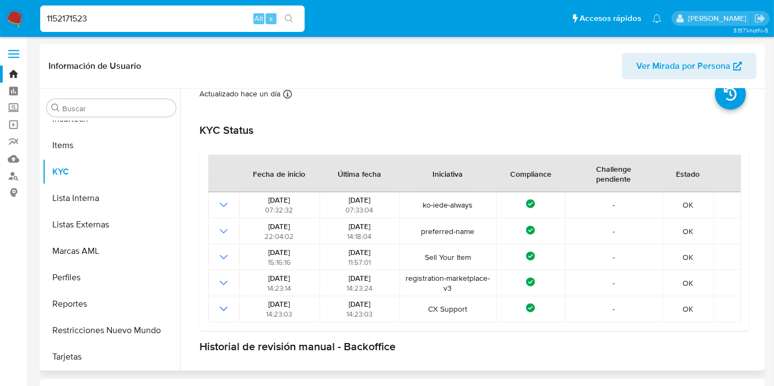
scroll to position [0, 0]
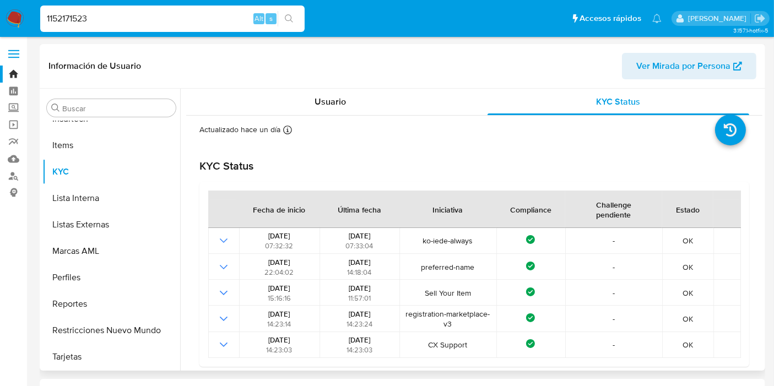
click at [344, 118] on div "Actualizado hace un día Creado: 30/06/2022 14:23:13 Actualizado: 01/09/2025 11:…" at bounding box center [474, 297] width 576 height 362
click at [350, 107] on div "Usuario" at bounding box center [330, 102] width 262 height 26
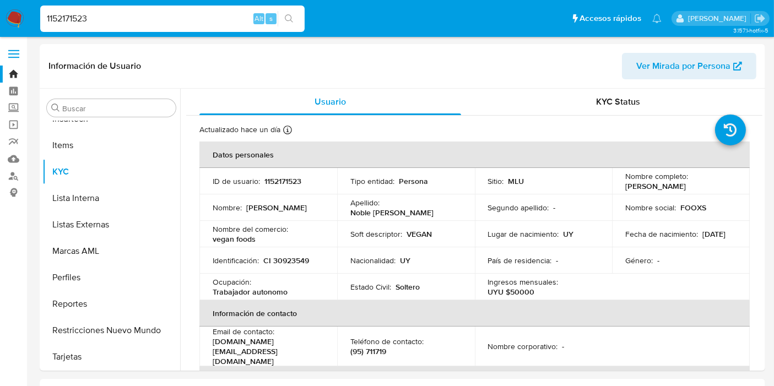
click at [89, 21] on input "1152171523" at bounding box center [172, 19] width 264 height 14
paste input "3991458"
type input "3991458"
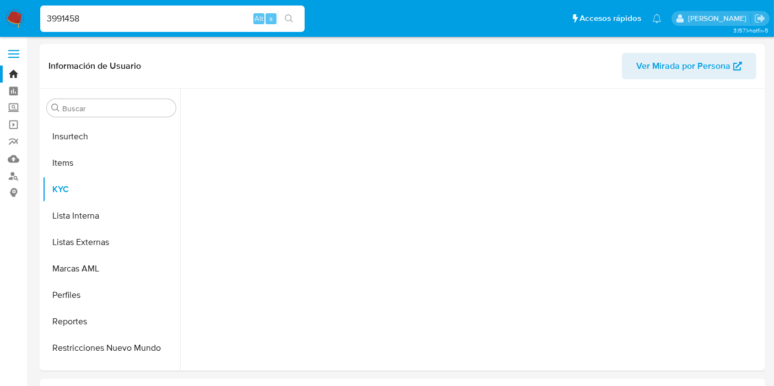
scroll to position [491, 0]
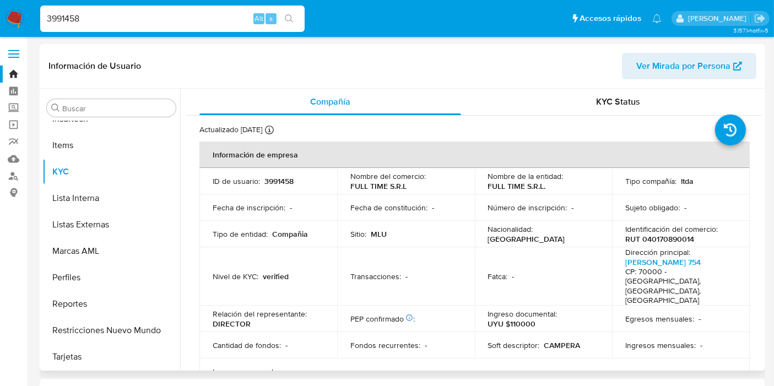
select select "10"
click at [599, 100] on span "KYC Status" at bounding box center [619, 101] width 44 height 13
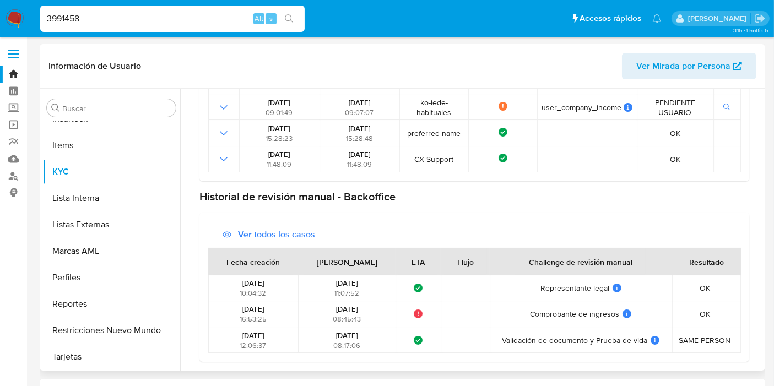
scroll to position [0, 0]
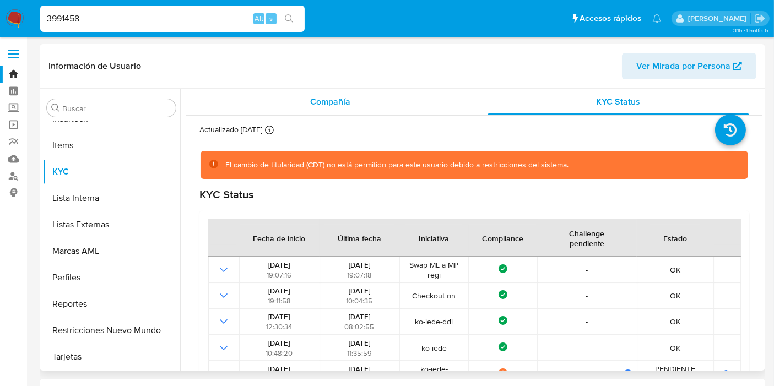
click at [340, 100] on span "Compañía" at bounding box center [330, 101] width 40 height 13
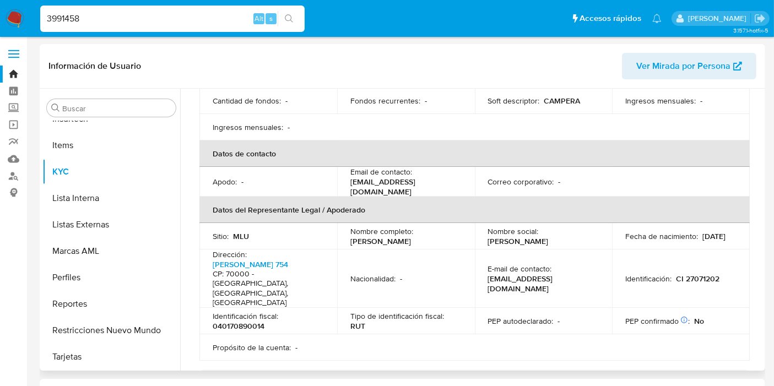
scroll to position [428, 0]
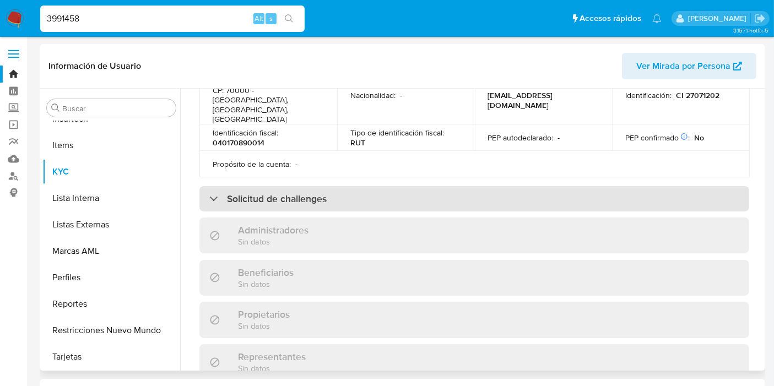
click at [362, 186] on div "Solicitud de challenges" at bounding box center [474, 198] width 550 height 25
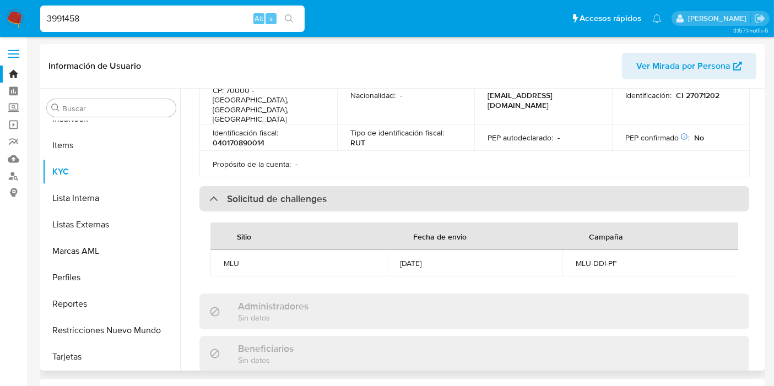
click at [360, 186] on div "Solicitud de challenges" at bounding box center [474, 198] width 550 height 25
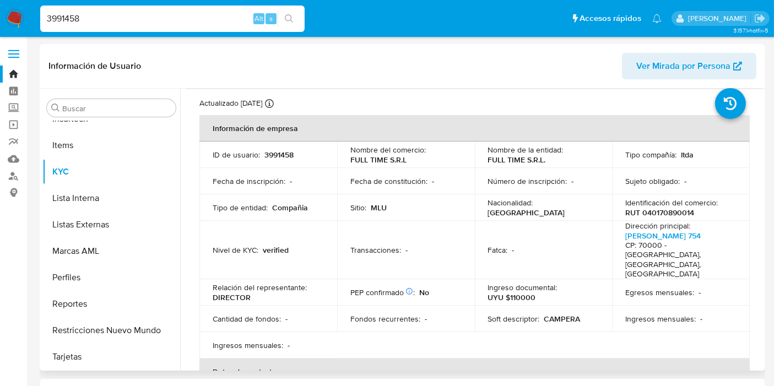
scroll to position [0, 0]
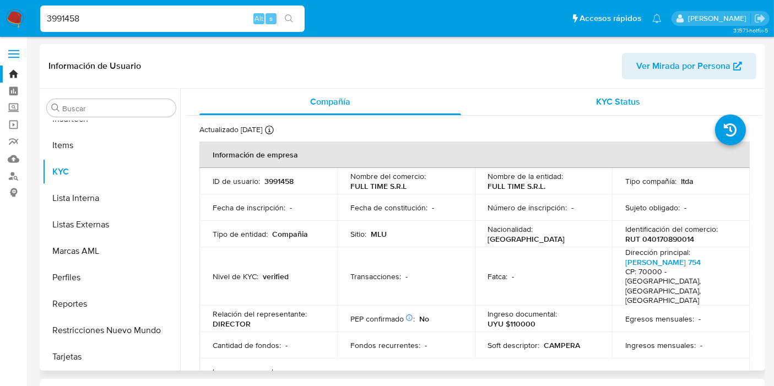
click at [568, 111] on div "KYC Status" at bounding box center [619, 102] width 262 height 26
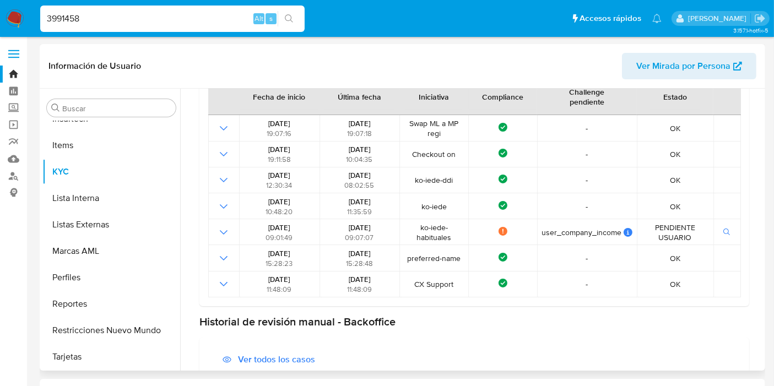
scroll to position [245, 0]
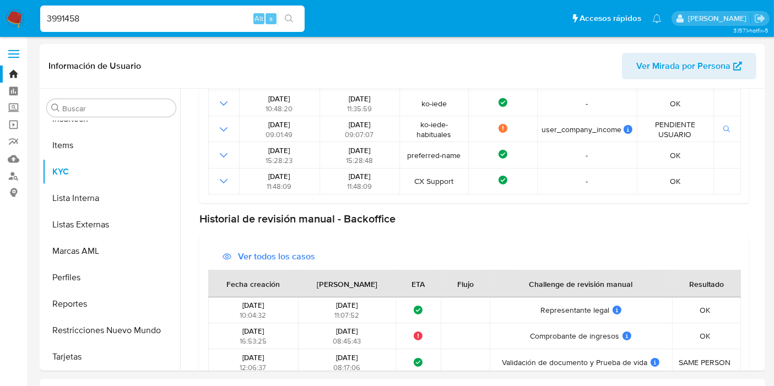
click at [89, 22] on input "3991458" at bounding box center [172, 19] width 264 height 14
paste input "1557337992"
type input "1557337992"
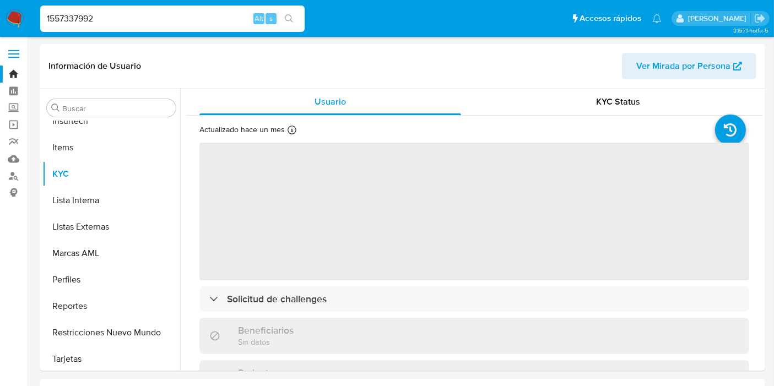
scroll to position [491, 0]
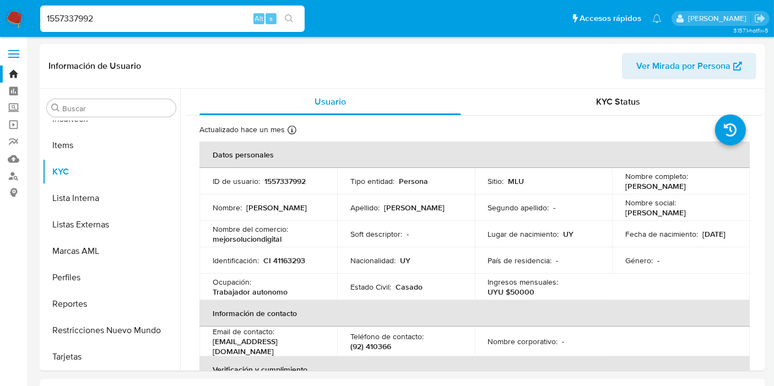
select select "10"
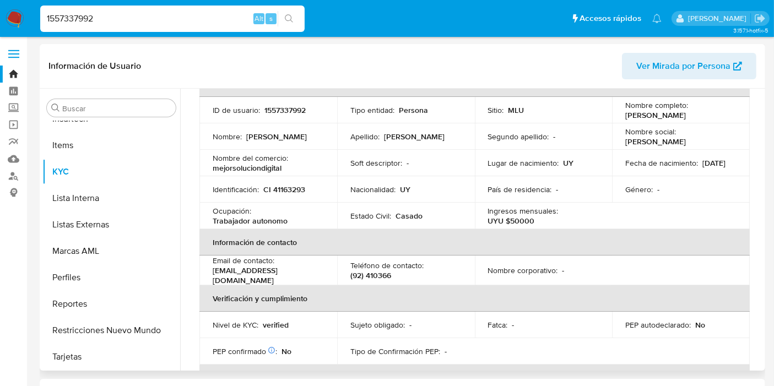
scroll to position [0, 0]
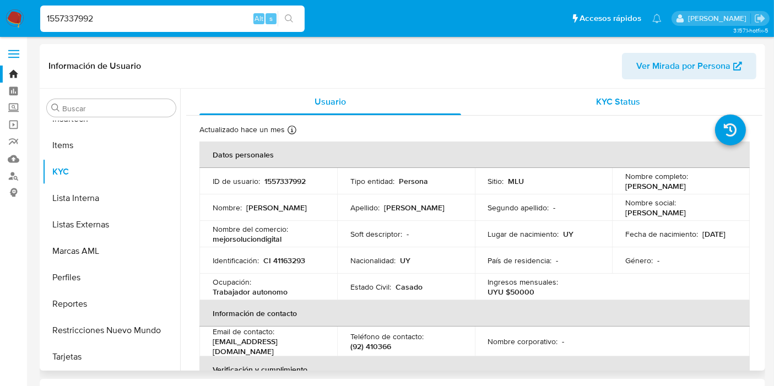
click at [622, 106] on span "KYC Status" at bounding box center [619, 101] width 44 height 13
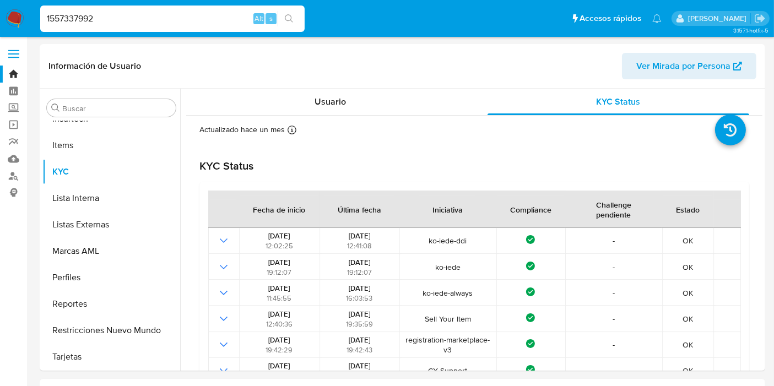
click at [69, 20] on input "1557337992" at bounding box center [172, 19] width 264 height 14
paste input "511807667"
type input "511807667"
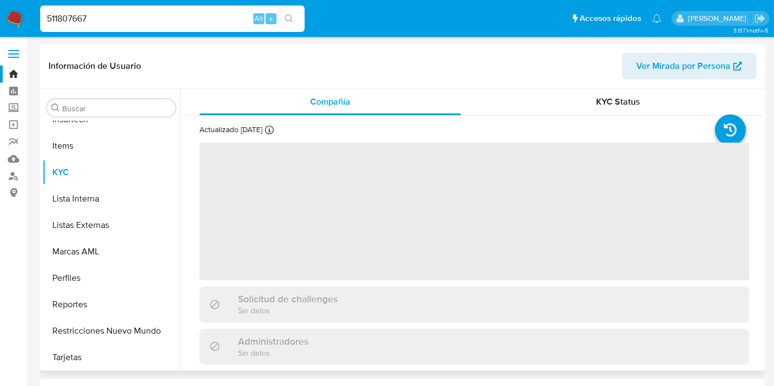
scroll to position [491, 0]
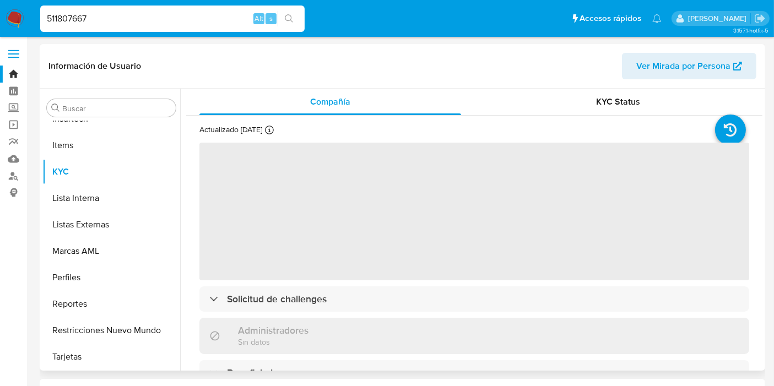
click at [597, 106] on span "KYC Status" at bounding box center [619, 101] width 44 height 13
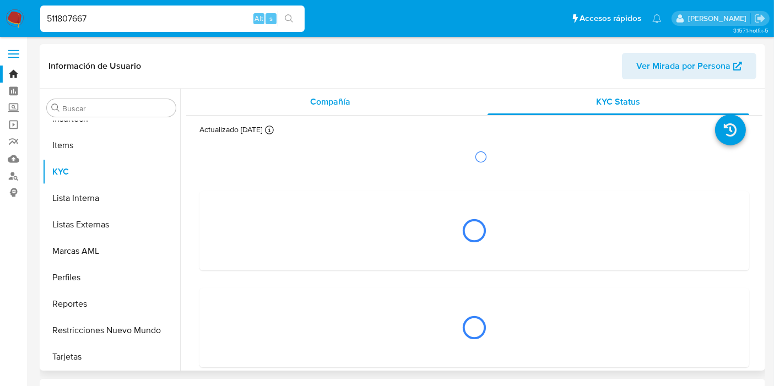
select select "10"
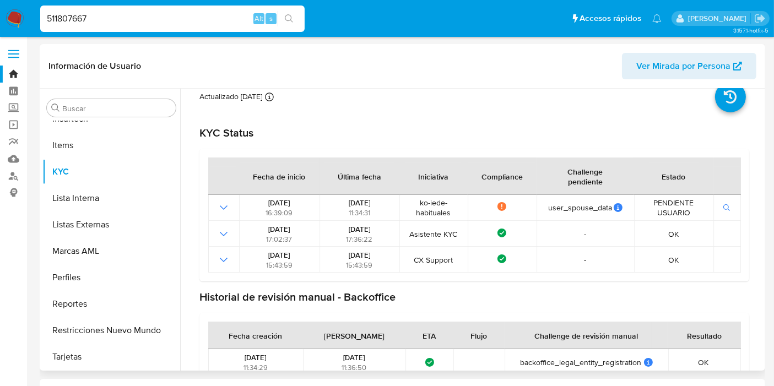
scroll to position [0, 0]
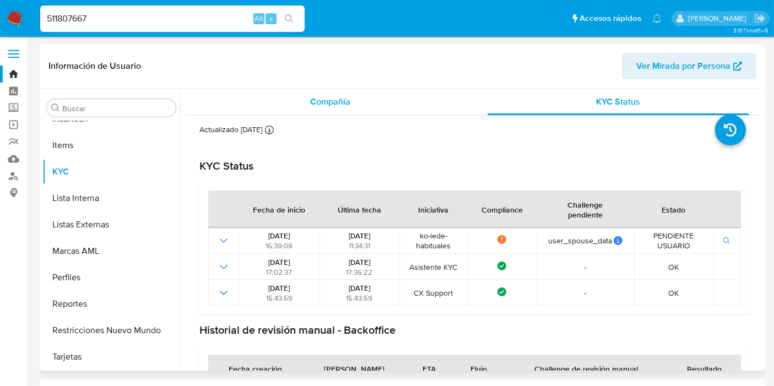
click at [356, 105] on div "Compañía" at bounding box center [330, 102] width 262 height 26
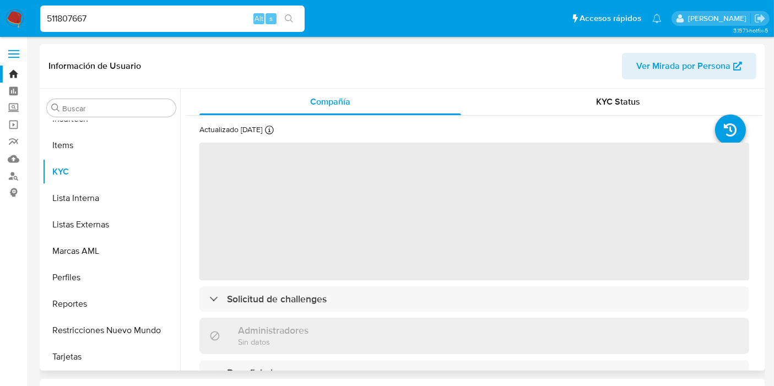
click at [332, 320] on div "Administradores Sin datos" at bounding box center [474, 336] width 550 height 36
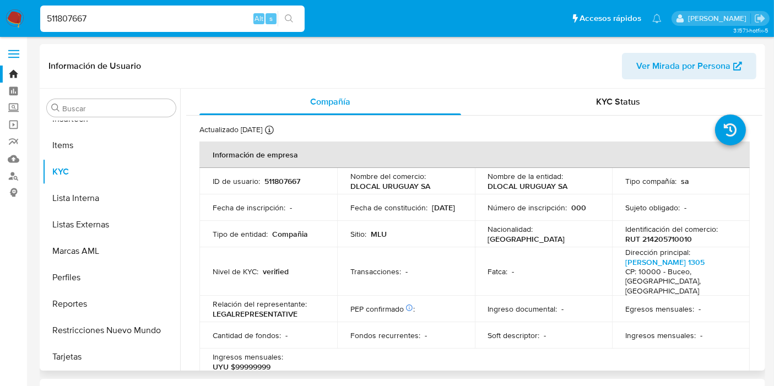
click at [342, 300] on td "PEP confirmado Obtenido de listas internas : ‌" at bounding box center [406, 309] width 138 height 26
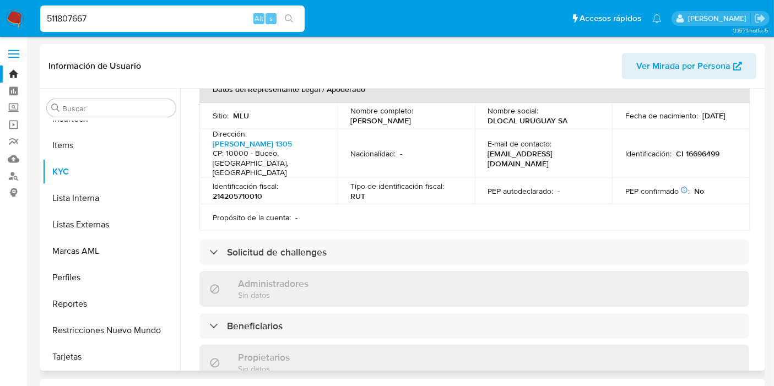
scroll to position [428, 0]
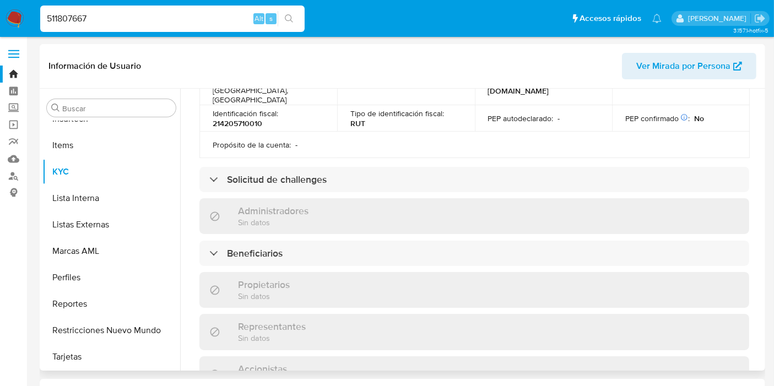
click at [331, 199] on div "Administradores Sin datos" at bounding box center [474, 216] width 550 height 36
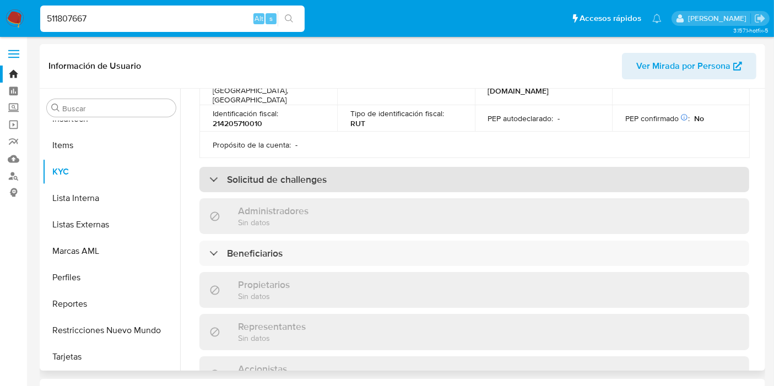
click at [337, 167] on div "Solicitud de challenges" at bounding box center [474, 179] width 550 height 25
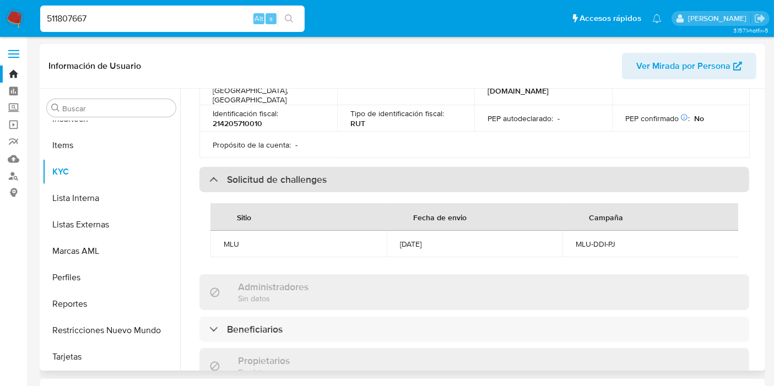
click at [337, 167] on div "Solicitud de challenges" at bounding box center [474, 179] width 550 height 25
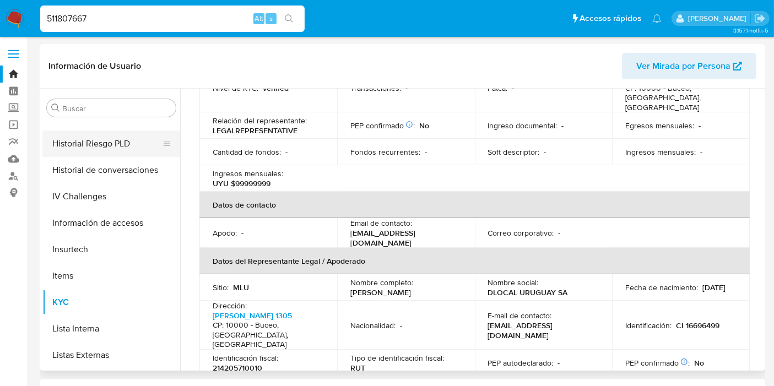
scroll to position [308, 0]
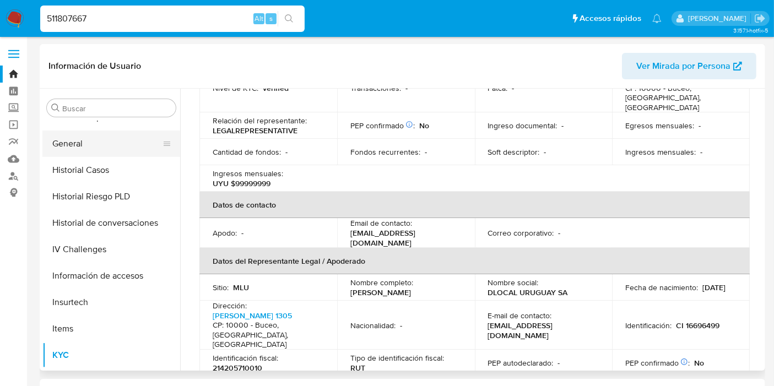
click at [89, 139] on button "General" at bounding box center [106, 144] width 129 height 26
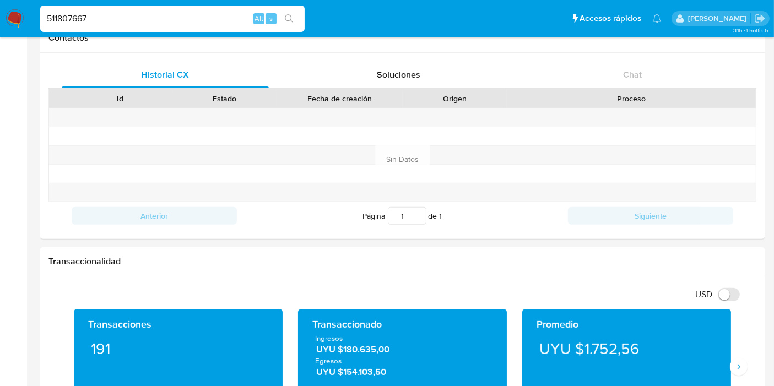
scroll to position [0, 0]
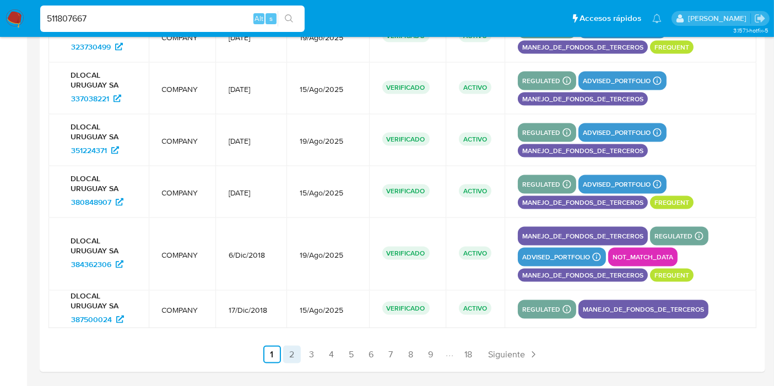
click at [289, 350] on link "2" at bounding box center [292, 355] width 18 height 18
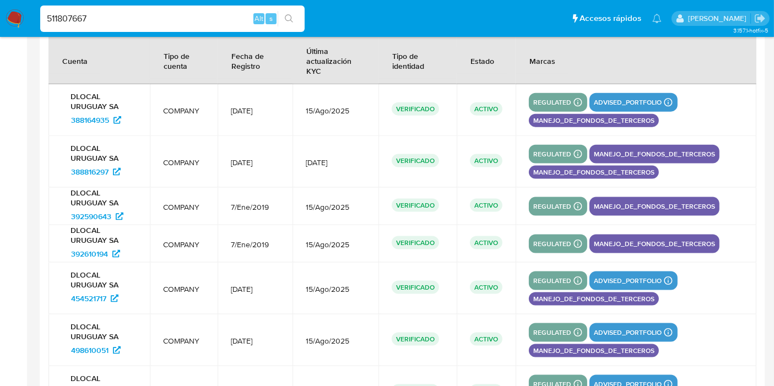
scroll to position [1666, 0]
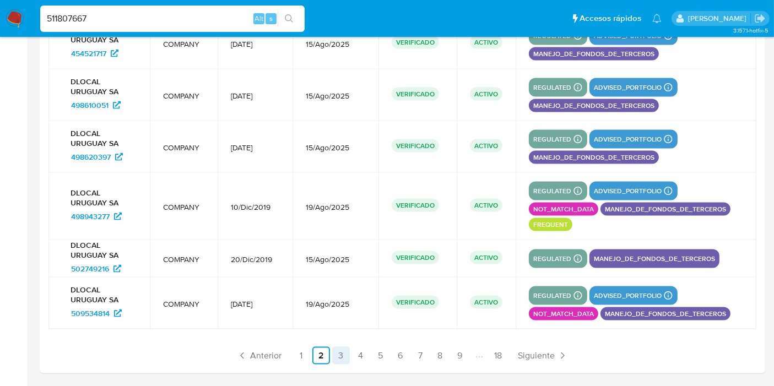
click at [341, 353] on link "3" at bounding box center [341, 356] width 18 height 18
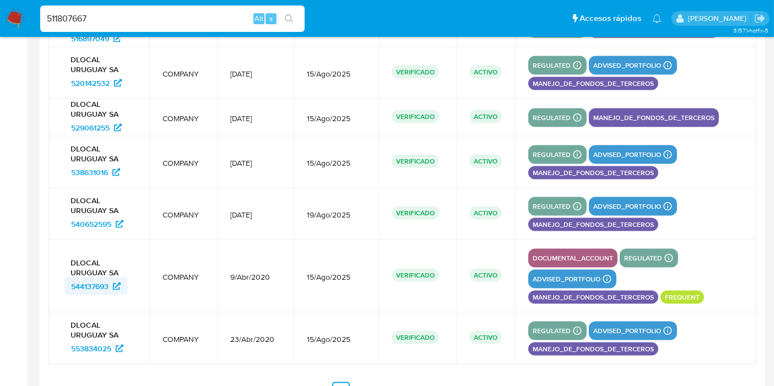
click at [105, 285] on span "544137693" at bounding box center [89, 287] width 37 height 18
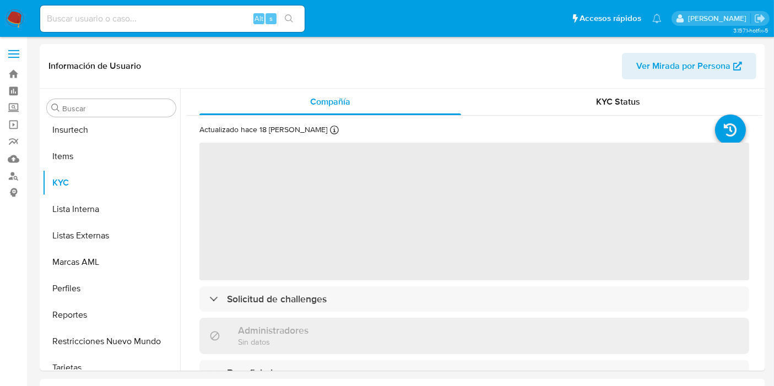
scroll to position [491, 0]
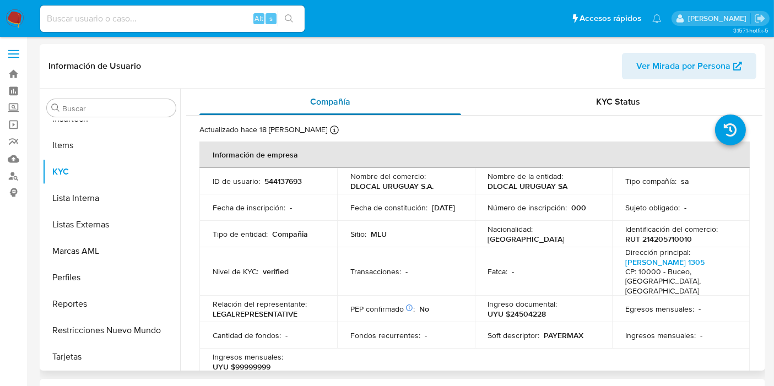
select select "10"
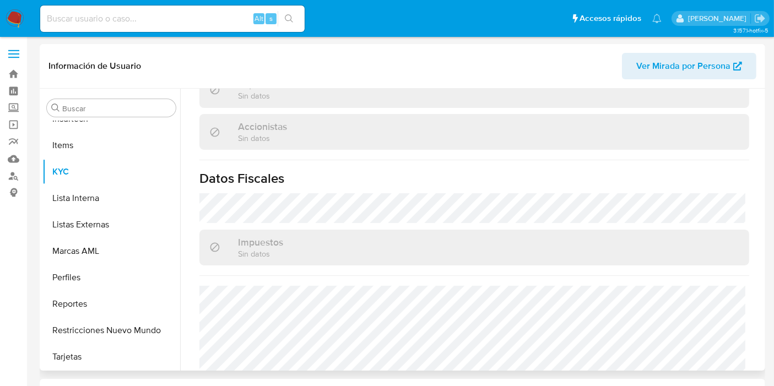
scroll to position [675, 0]
click at [107, 23] on input at bounding box center [172, 19] width 264 height 14
paste input "710914356"
type input "710914356"
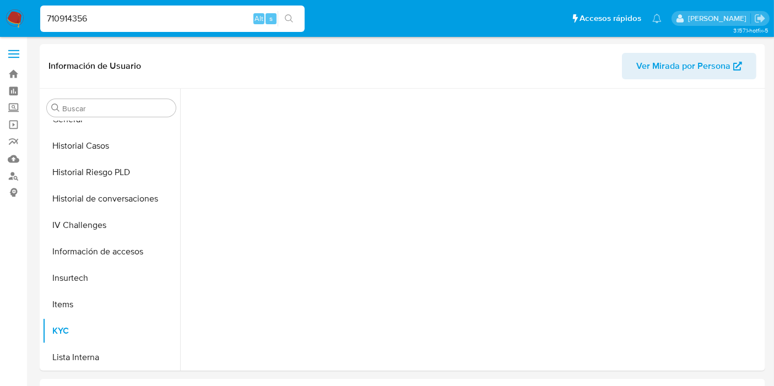
scroll to position [491, 0]
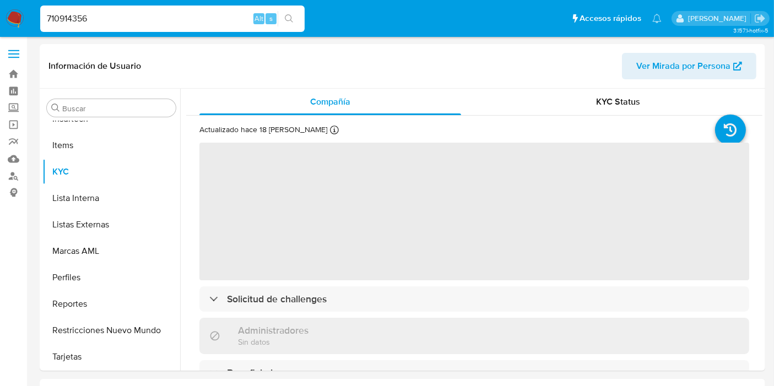
select select "10"
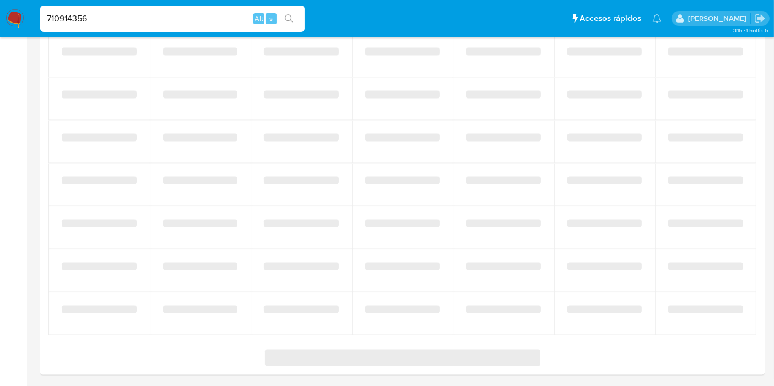
scroll to position [1242, 0]
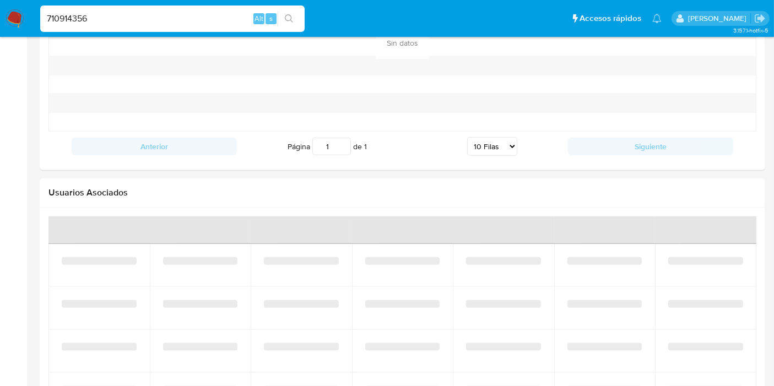
drag, startPoint x: 783, startPoint y: 280, endPoint x: 783, endPoint y: 315, distance: 35.3
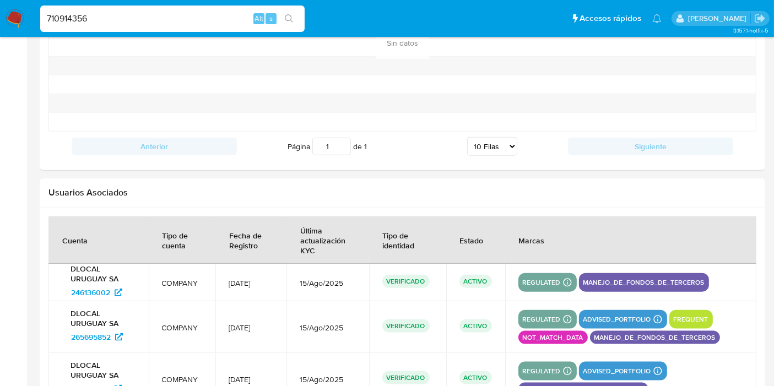
click at [67, 17] on input "710914356" at bounding box center [172, 19] width 264 height 14
paste input "602743391"
type input "602743391"
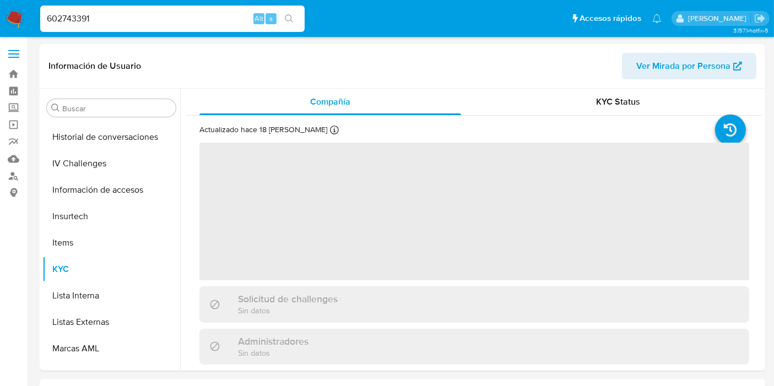
scroll to position [491, 0]
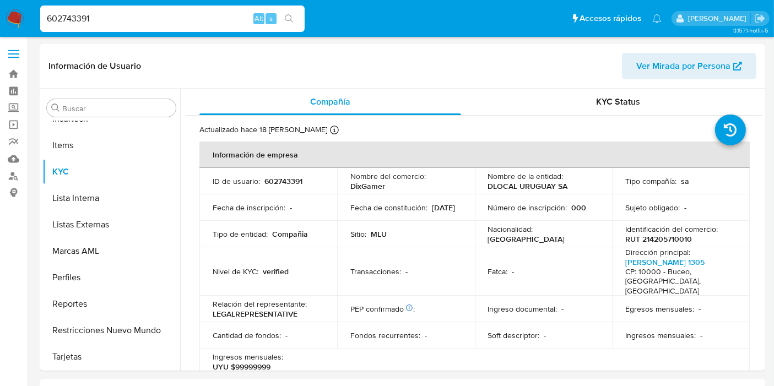
select select "10"
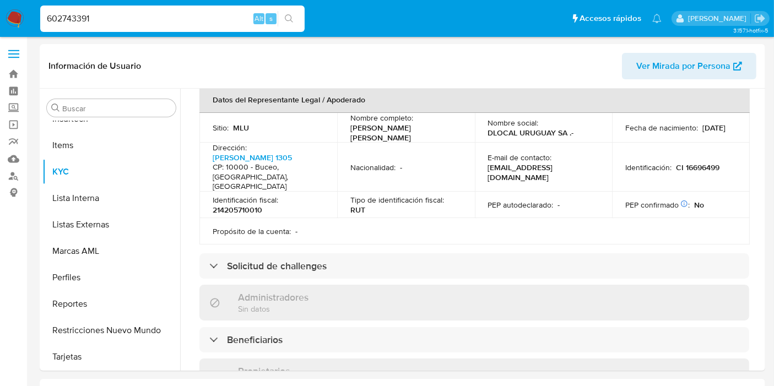
scroll to position [247, 0]
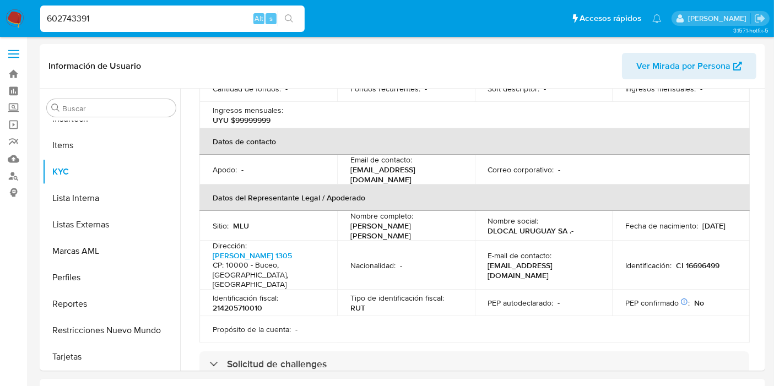
click at [81, 28] on div "602743391 Alt s" at bounding box center [172, 19] width 264 height 26
click at [88, 15] on input "602743391" at bounding box center [172, 19] width 264 height 14
paste input "480477670"
type input "480477670"
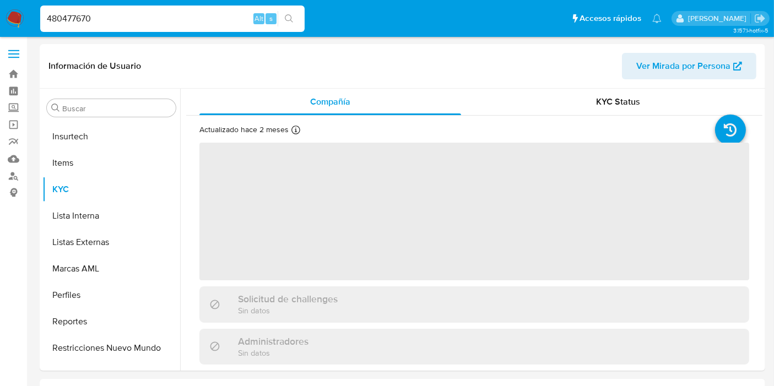
scroll to position [491, 0]
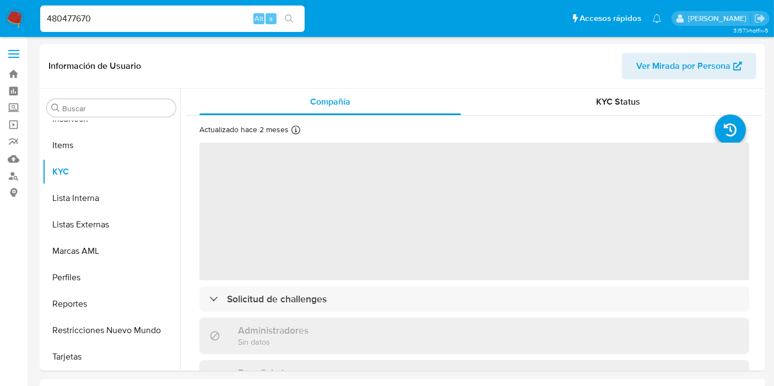
select select "10"
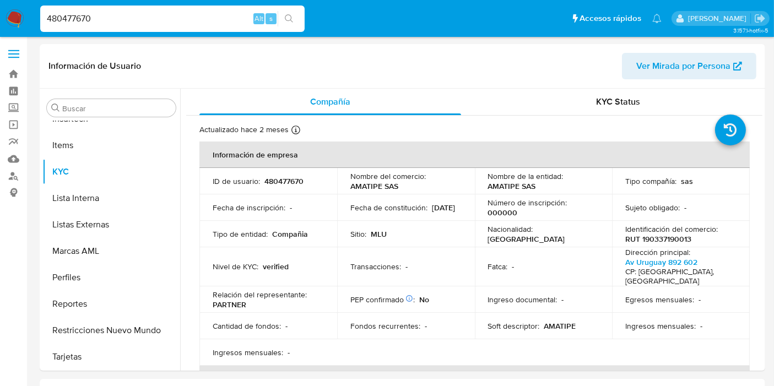
click at [81, 16] on input "480477670" at bounding box center [172, 19] width 264 height 14
paste input "1328316374"
type input "1328316374"
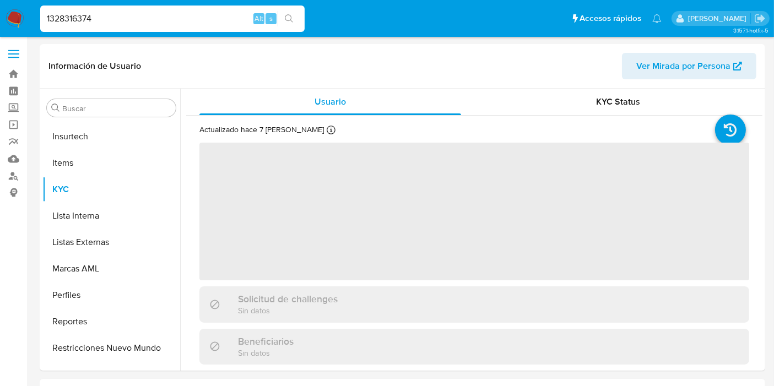
scroll to position [491, 0]
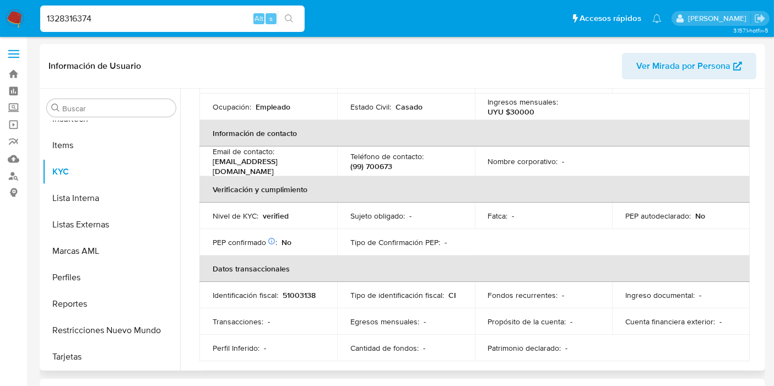
select select "10"
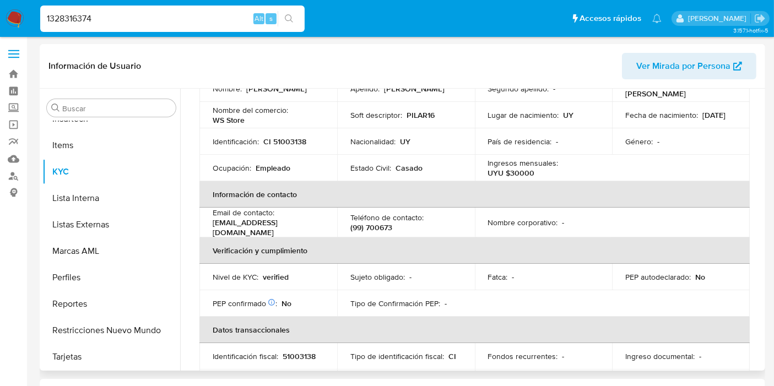
scroll to position [306, 0]
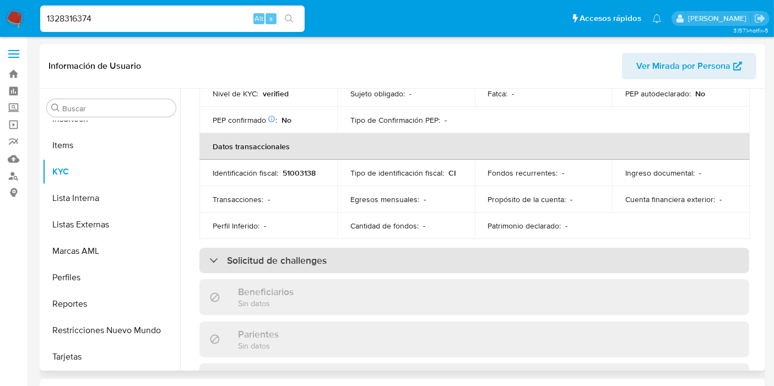
click at [450, 251] on div "Solicitud de challenges" at bounding box center [474, 260] width 550 height 25
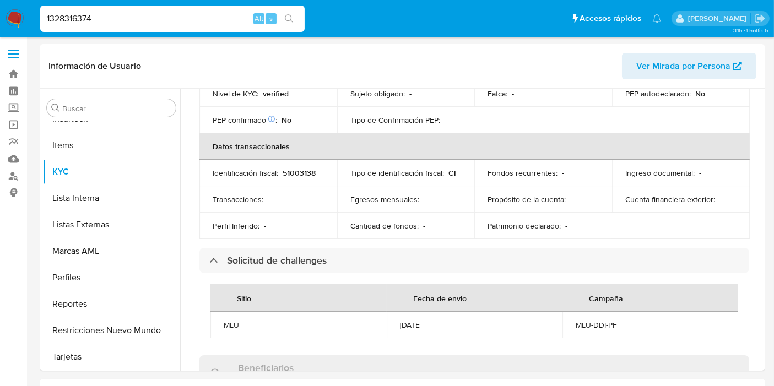
click at [90, 8] on div "1328316374 Alt s" at bounding box center [172, 19] width 264 height 26
click at [91, 15] on input "1328316374" at bounding box center [172, 19] width 264 height 14
paste input "658396278"
type input "658396278"
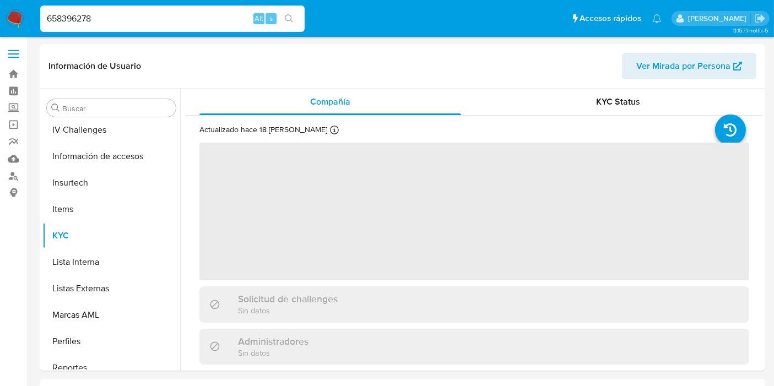
scroll to position [491, 0]
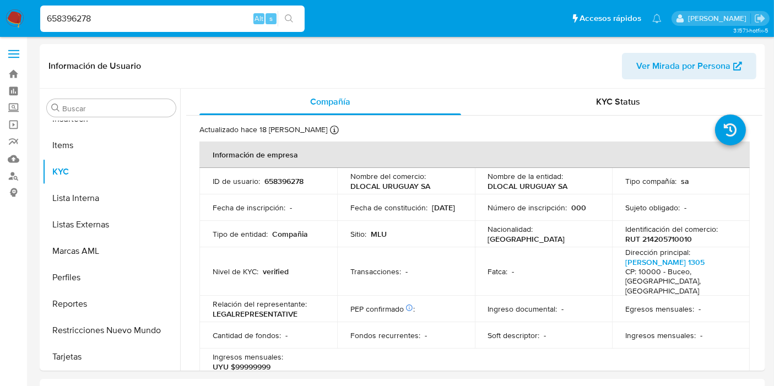
select select "10"
click at [77, 21] on input "658396278" at bounding box center [172, 19] width 264 height 14
paste input "1751680723"
type input "1751680723"
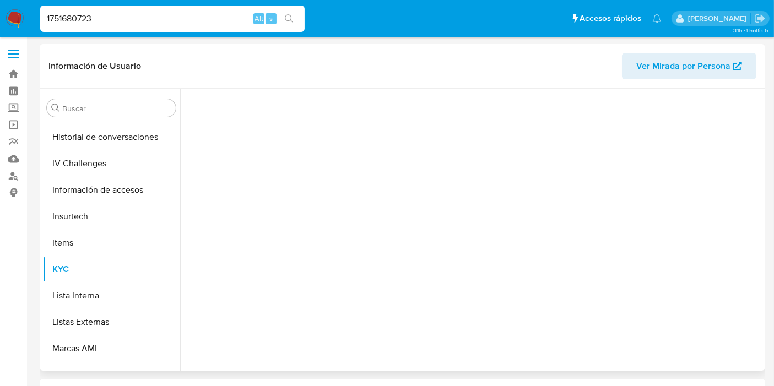
scroll to position [491, 0]
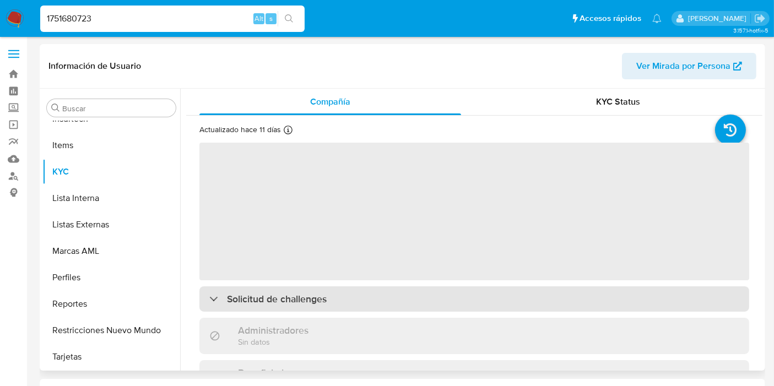
click at [439, 300] on div "Solicitud de challenges" at bounding box center [474, 298] width 550 height 25
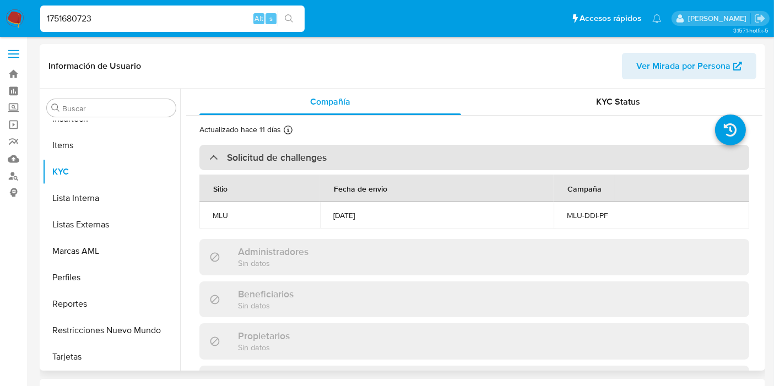
select select "10"
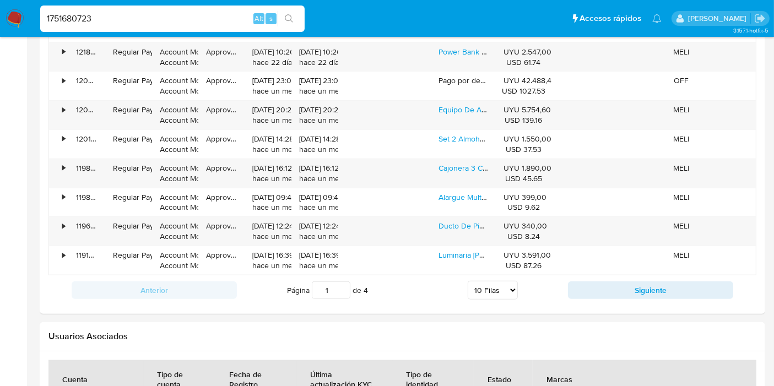
scroll to position [1372, 0]
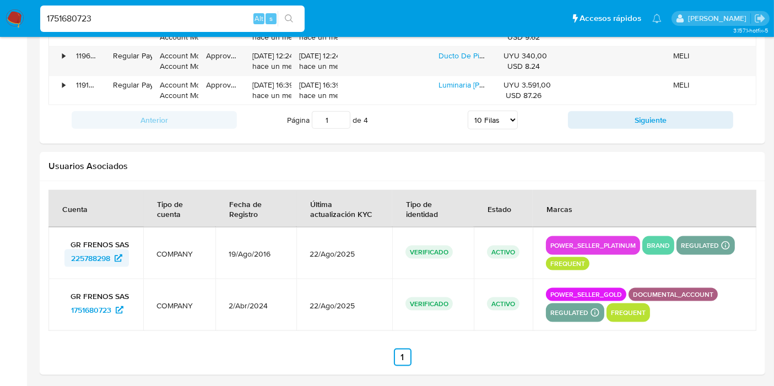
click at [90, 250] on span "225788298" at bounding box center [90, 259] width 39 height 18
click at [95, 22] on input "1751680723" at bounding box center [172, 19] width 264 height 14
paste input "878383609"
type input "1878383609"
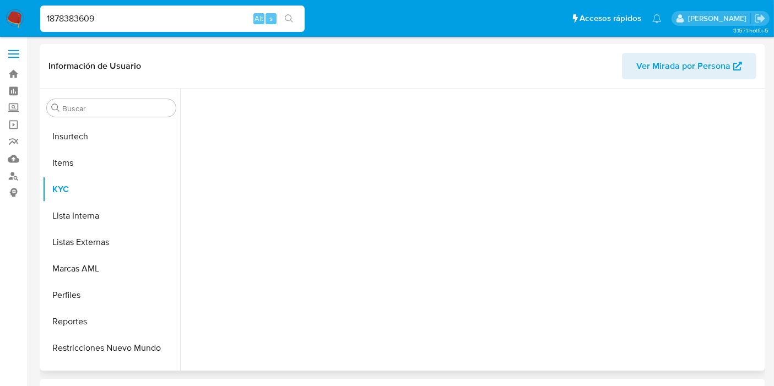
scroll to position [491, 0]
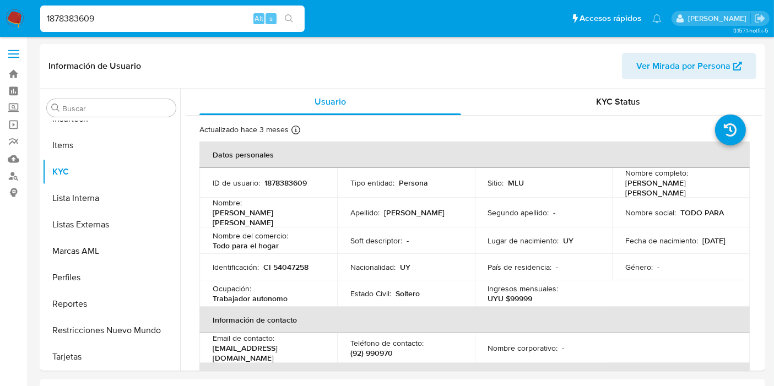
select select "10"
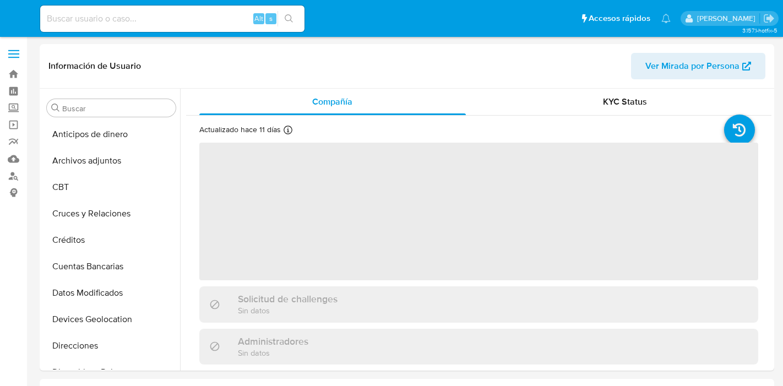
select select "10"
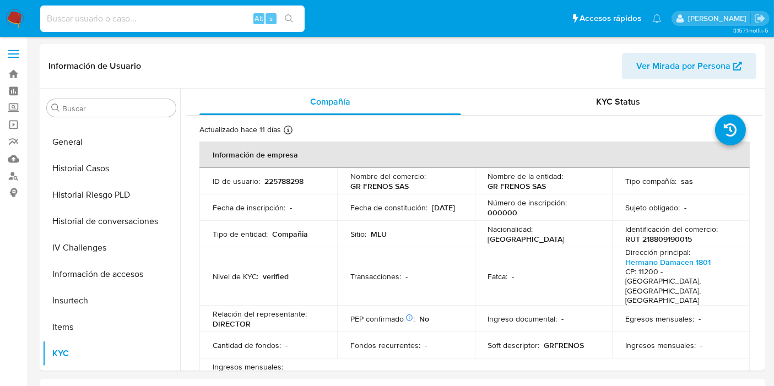
click at [86, 15] on input at bounding box center [172, 19] width 264 height 14
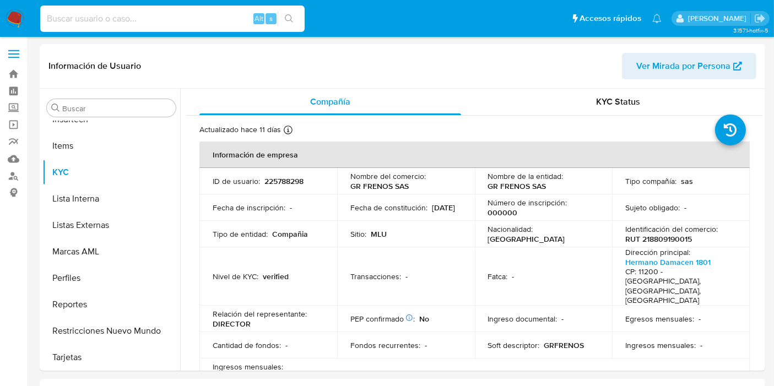
scroll to position [491, 0]
paste input "1822957513"
type input "1822957513"
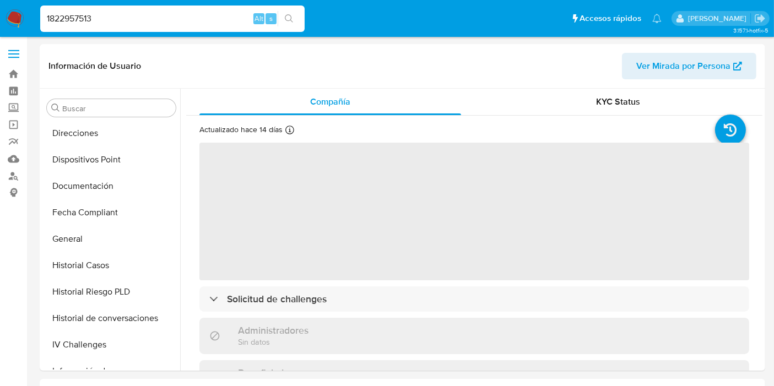
scroll to position [491, 0]
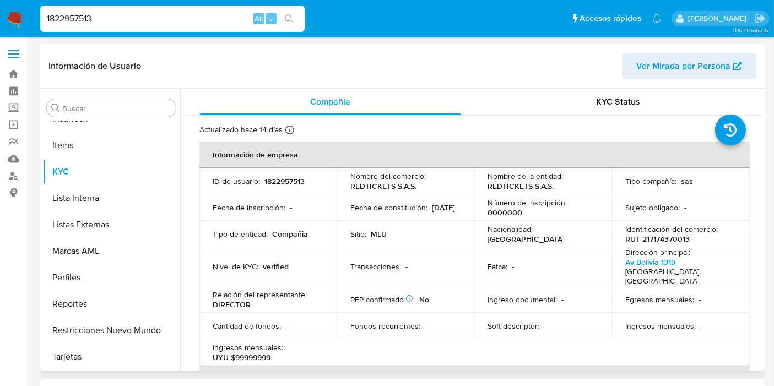
select select "10"
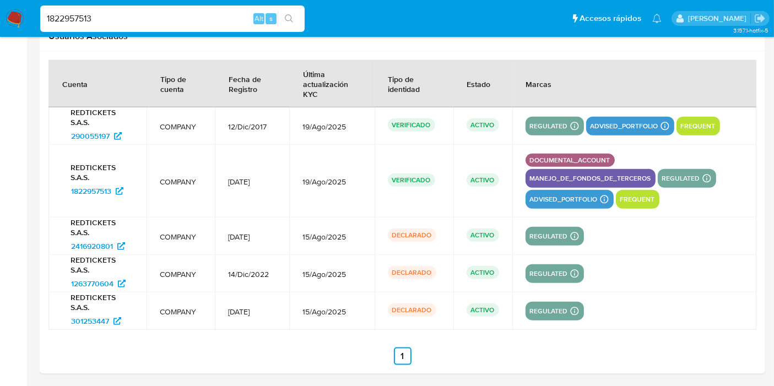
scroll to position [0, 0]
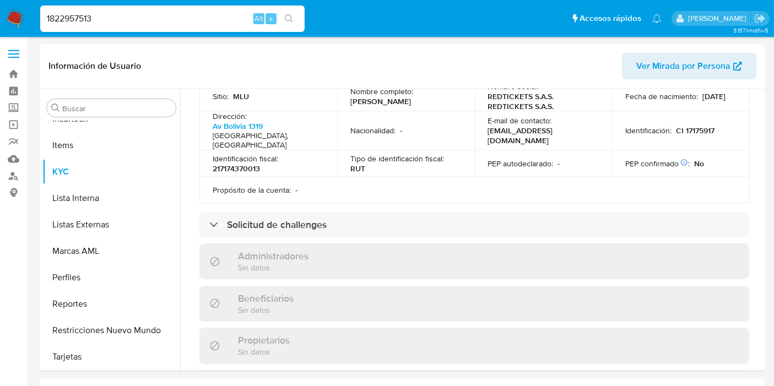
click at [105, 23] on input "1822957513" at bounding box center [172, 19] width 264 height 14
paste input "760124035"
type input "1760124035"
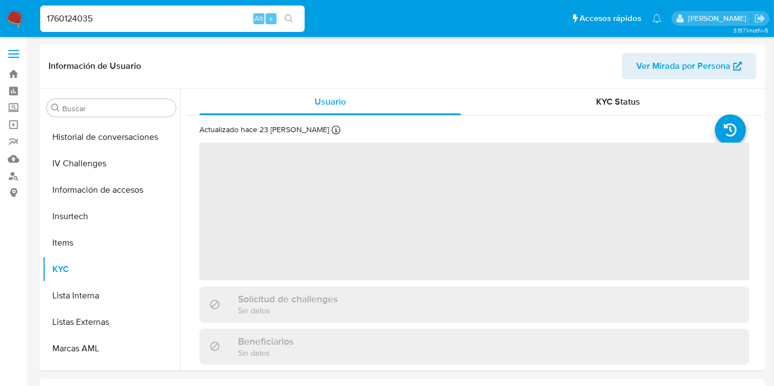
scroll to position [491, 0]
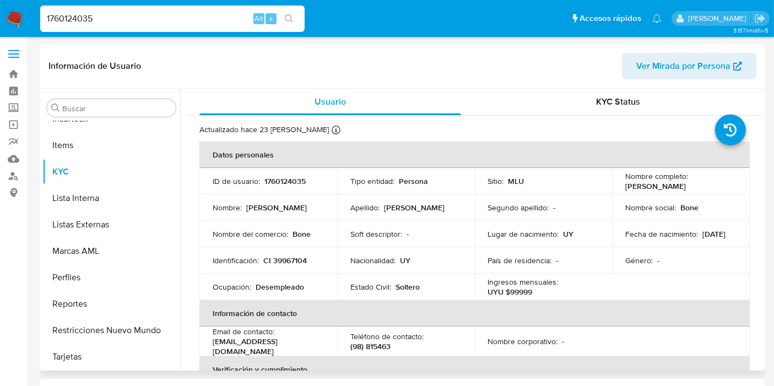
select select "10"
drag, startPoint x: 88, startPoint y: 7, endPoint x: 88, endPoint y: 20, distance: 13.2
click at [88, 7] on div "1760124035 Alt s" at bounding box center [172, 19] width 264 height 26
click at [88, 20] on input "1760124035" at bounding box center [172, 19] width 264 height 14
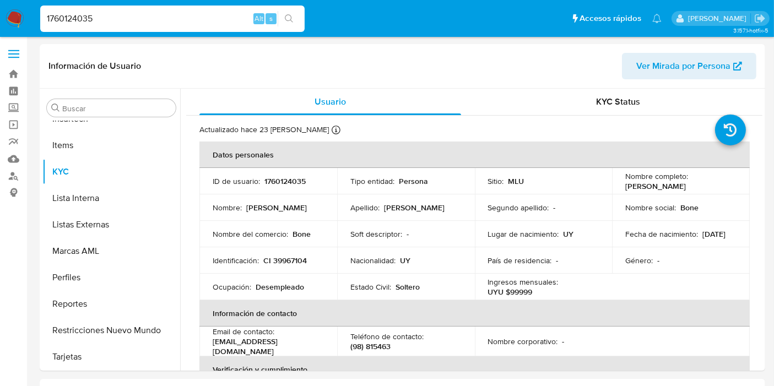
paste input "3579756"
type input "173579756"
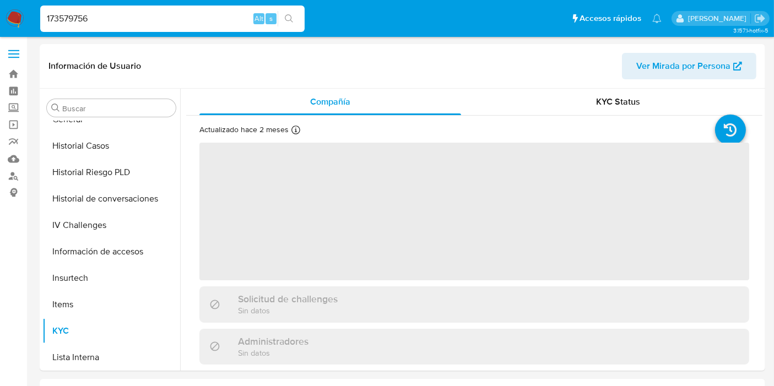
scroll to position [491, 0]
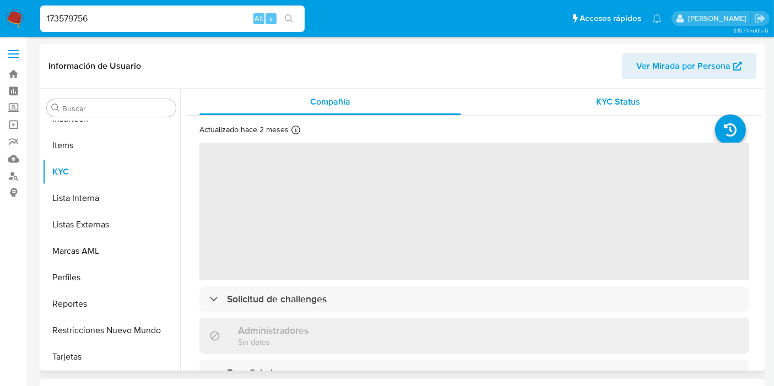
select select "10"
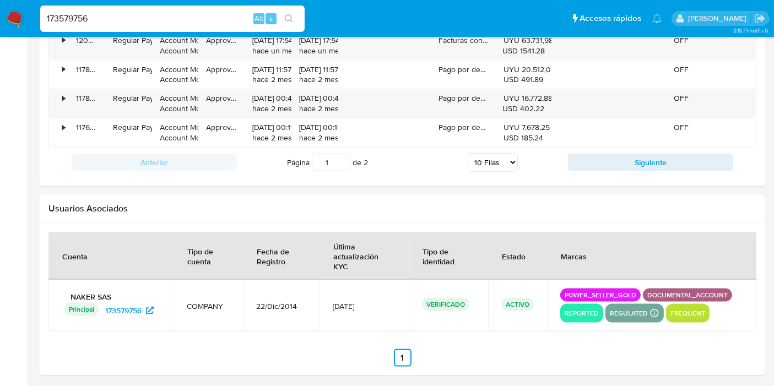
scroll to position [0, 0]
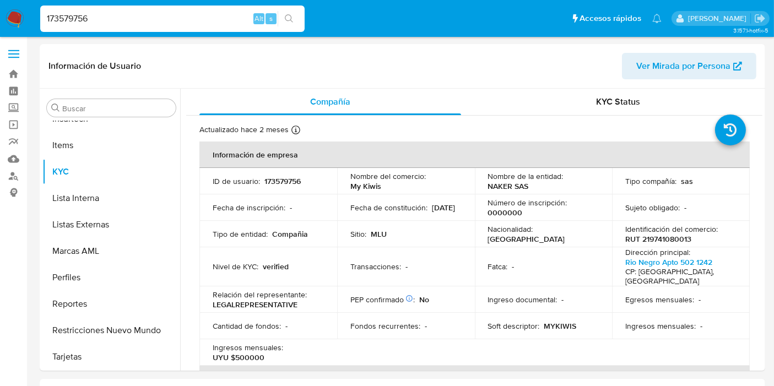
click at [86, 24] on input "173579756" at bounding box center [172, 19] width 264 height 14
paste input "030648291"
type input "1030648291"
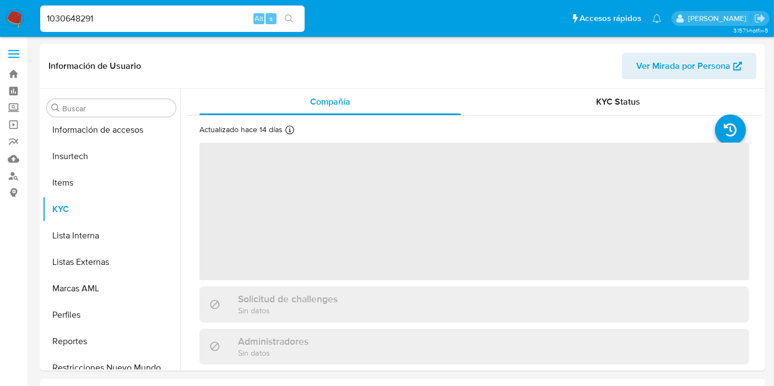
scroll to position [491, 0]
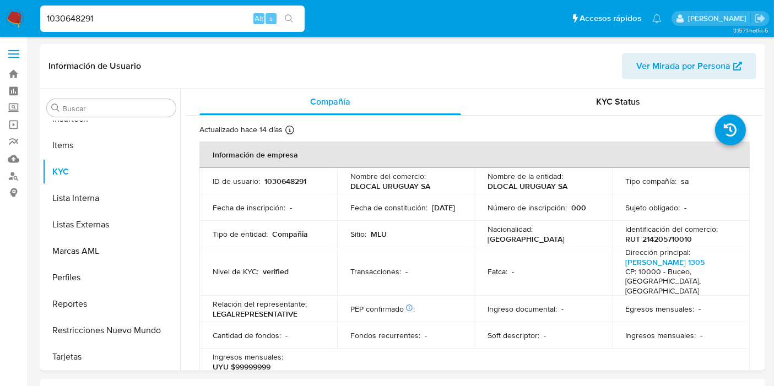
select select "10"
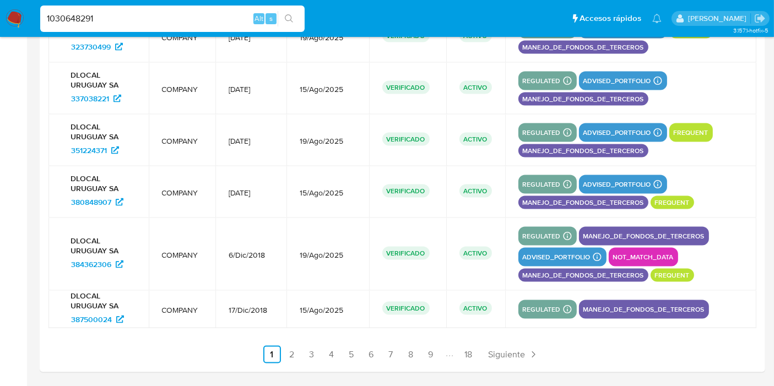
scroll to position [0, 0]
